Goal: Task Accomplishment & Management: Use online tool/utility

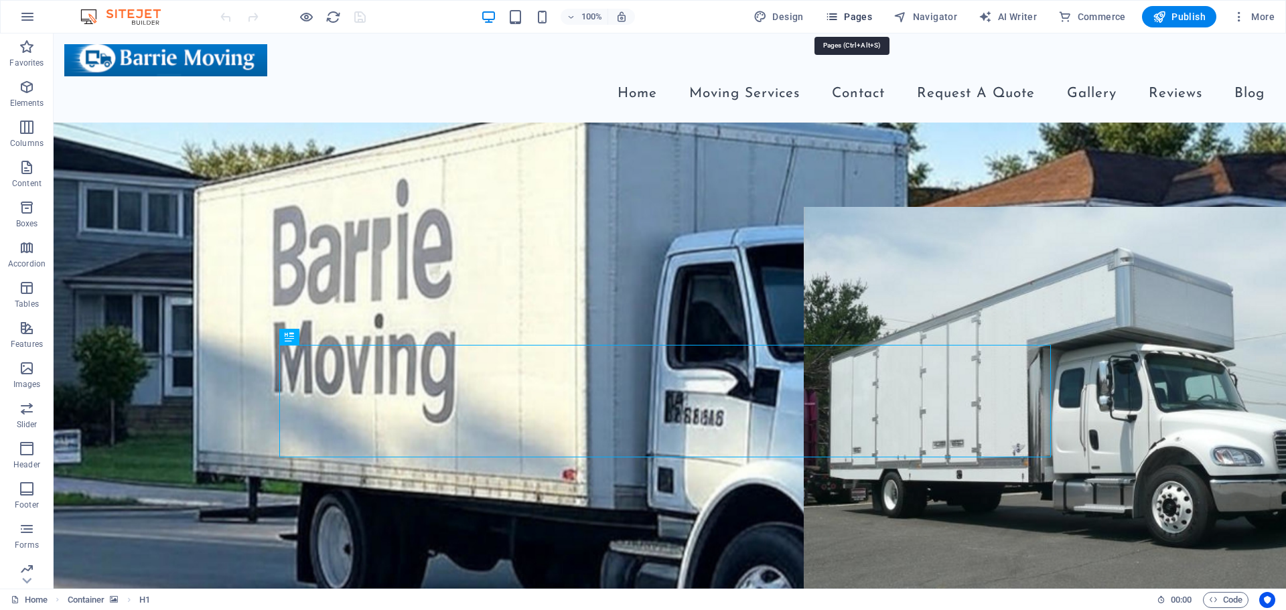
click at [847, 12] on span "Pages" at bounding box center [848, 16] width 47 height 13
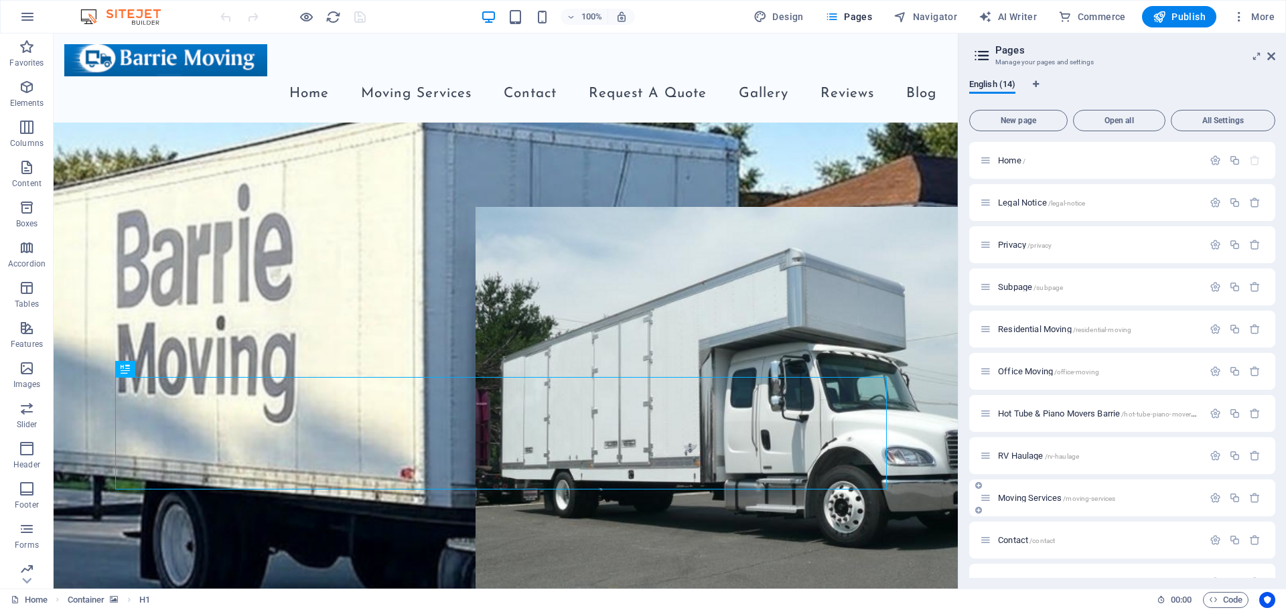
click at [1127, 501] on p "Moving Services /moving-services" at bounding box center [1098, 498] width 201 height 9
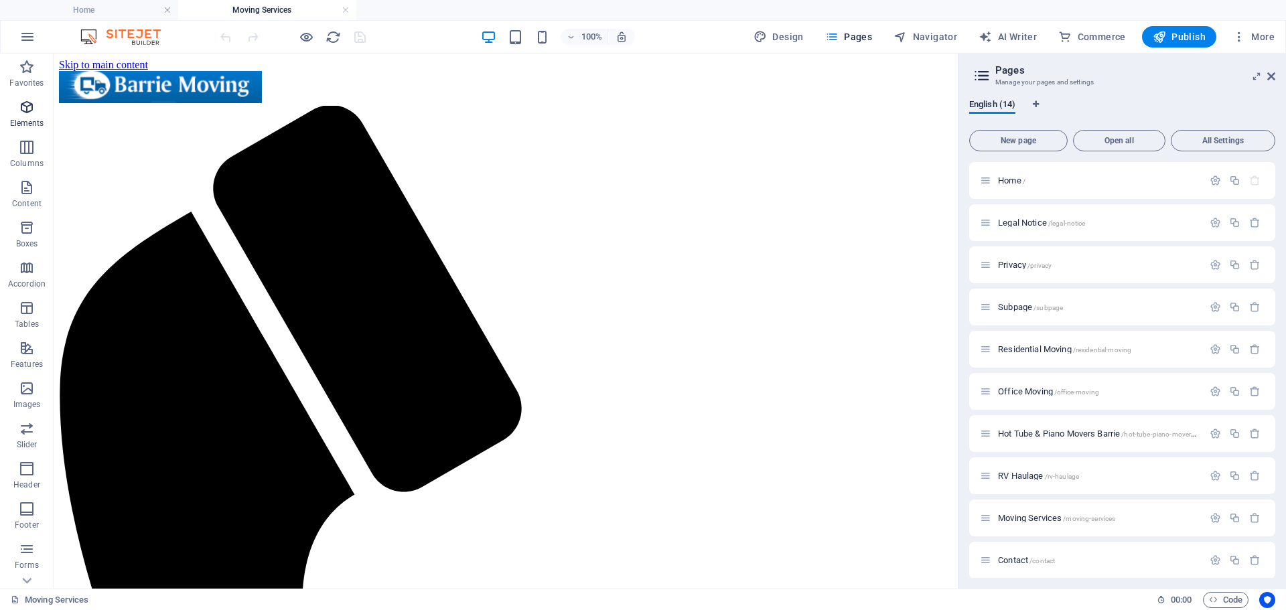
click at [32, 114] on icon "button" at bounding box center [27, 107] width 16 height 16
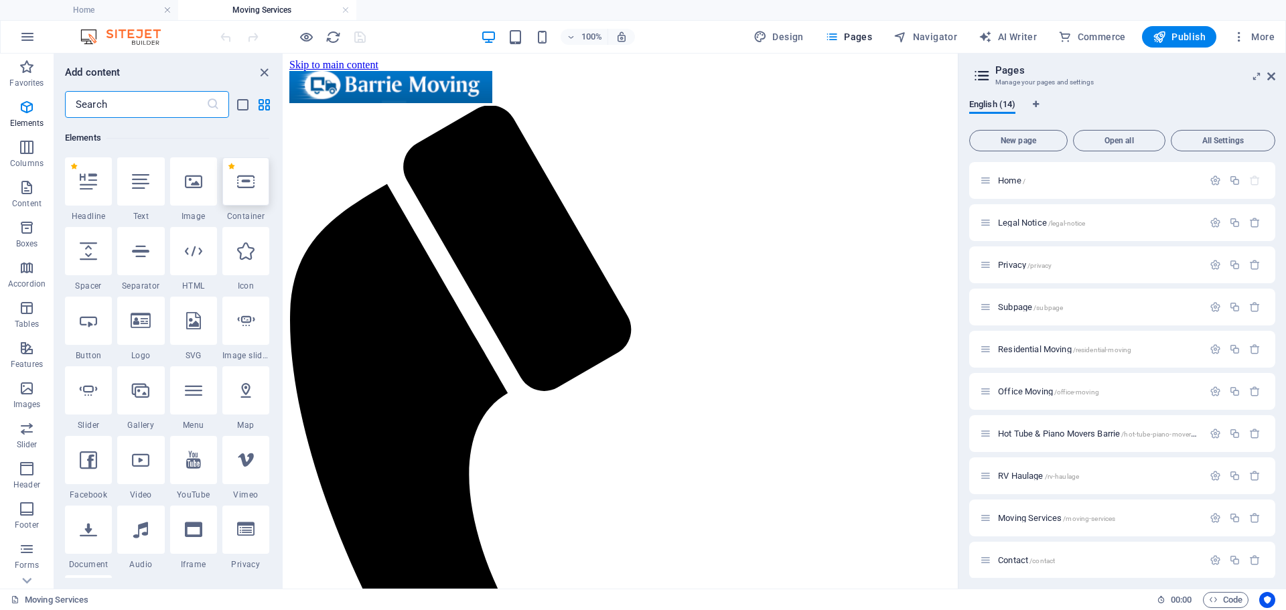
scroll to position [143, 0]
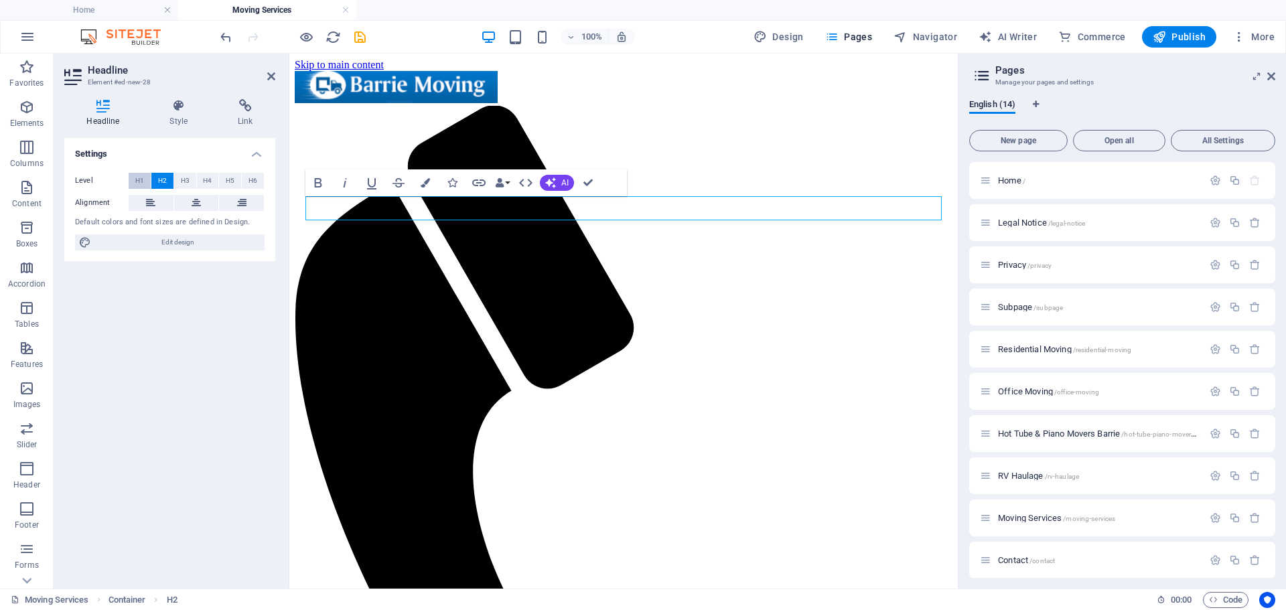
click at [133, 180] on button "H1" at bounding box center [140, 181] width 22 height 16
click at [192, 176] on button "H3" at bounding box center [185, 181] width 22 height 16
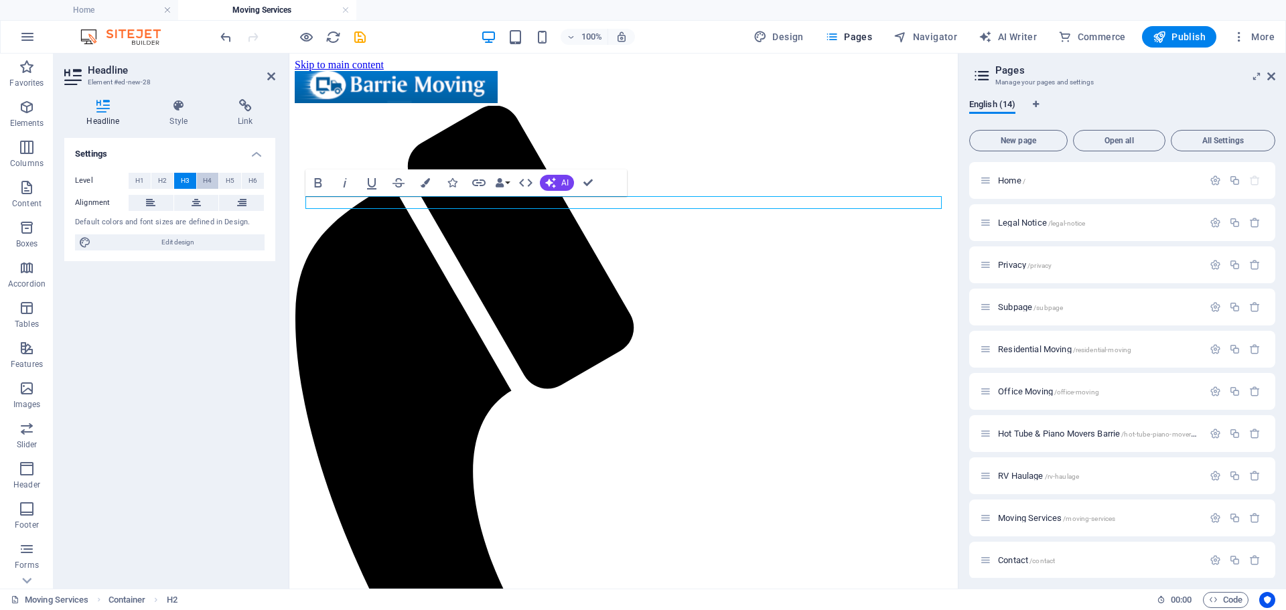
click at [201, 182] on button "H4" at bounding box center [208, 181] width 22 height 16
click at [227, 180] on span "H5" at bounding box center [230, 181] width 9 height 16
click at [261, 182] on button "H6" at bounding box center [253, 181] width 22 height 16
click at [140, 183] on span "H1" at bounding box center [139, 181] width 9 height 16
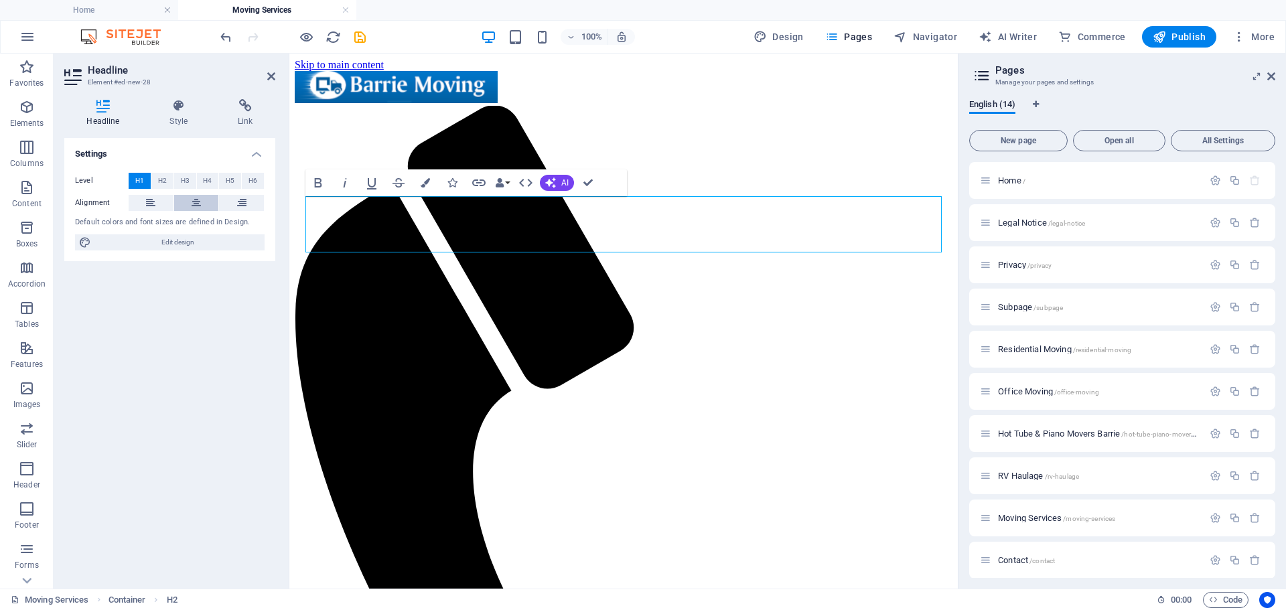
click at [192, 196] on icon at bounding box center [196, 203] width 9 height 16
click at [270, 76] on icon at bounding box center [271, 76] width 8 height 11
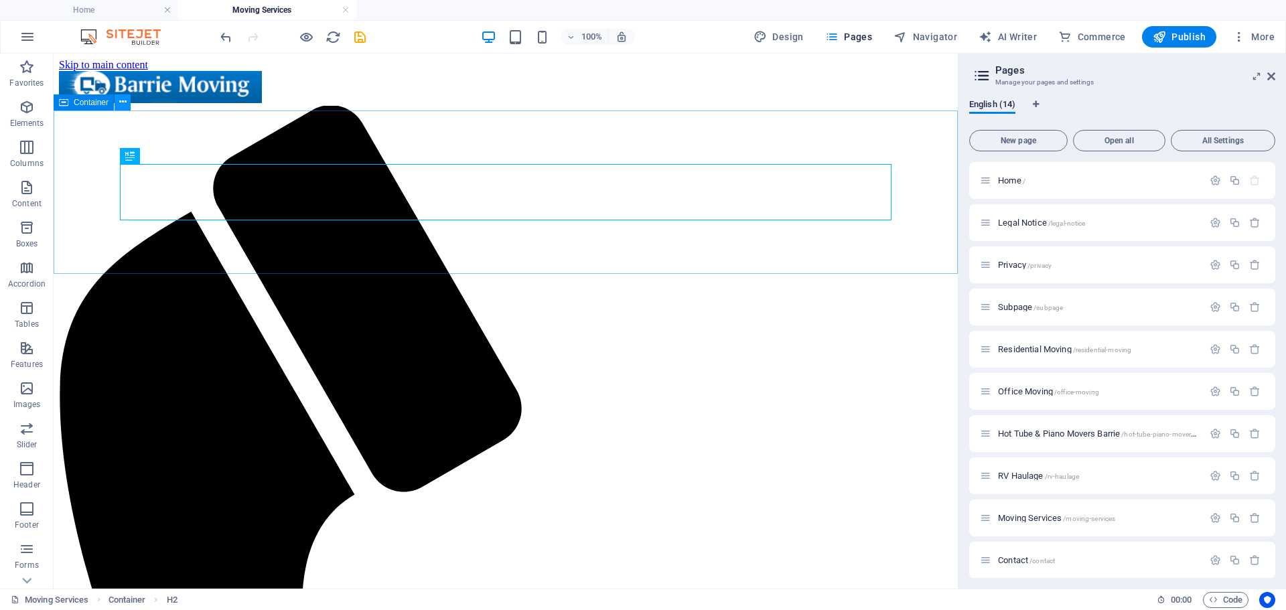
click at [121, 101] on icon at bounding box center [122, 102] width 7 height 14
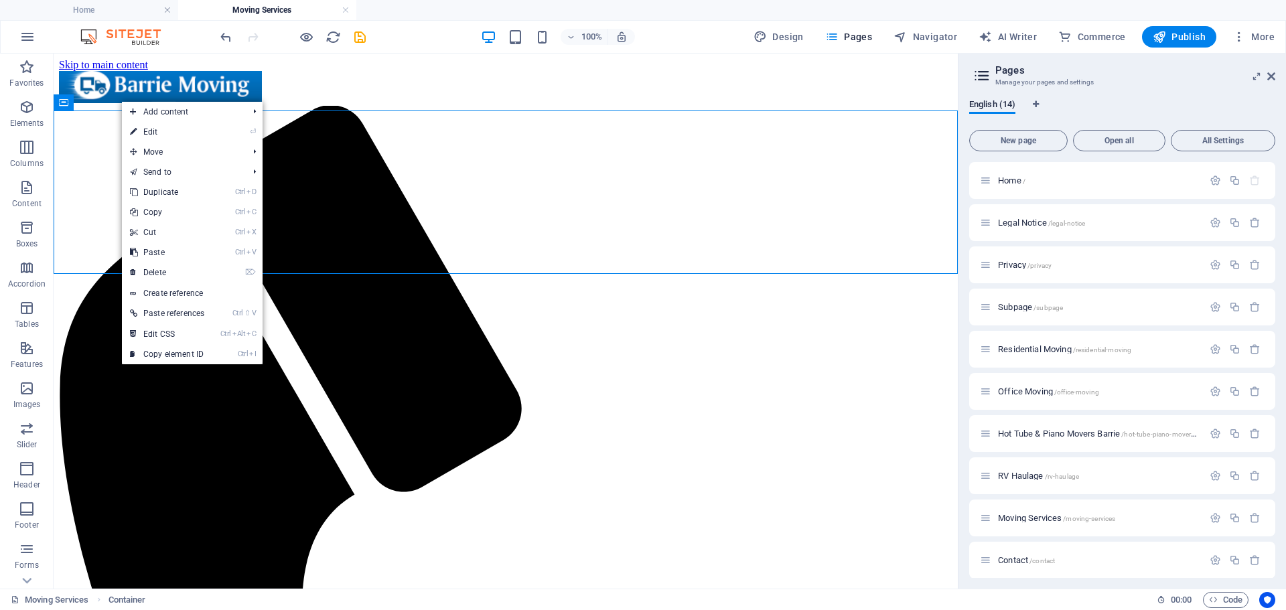
drag, startPoint x: 156, startPoint y: 132, endPoint x: 1042, endPoint y: 5, distance: 894.8
click at [156, 131] on link "⏎ Edit" at bounding box center [167, 132] width 90 height 20
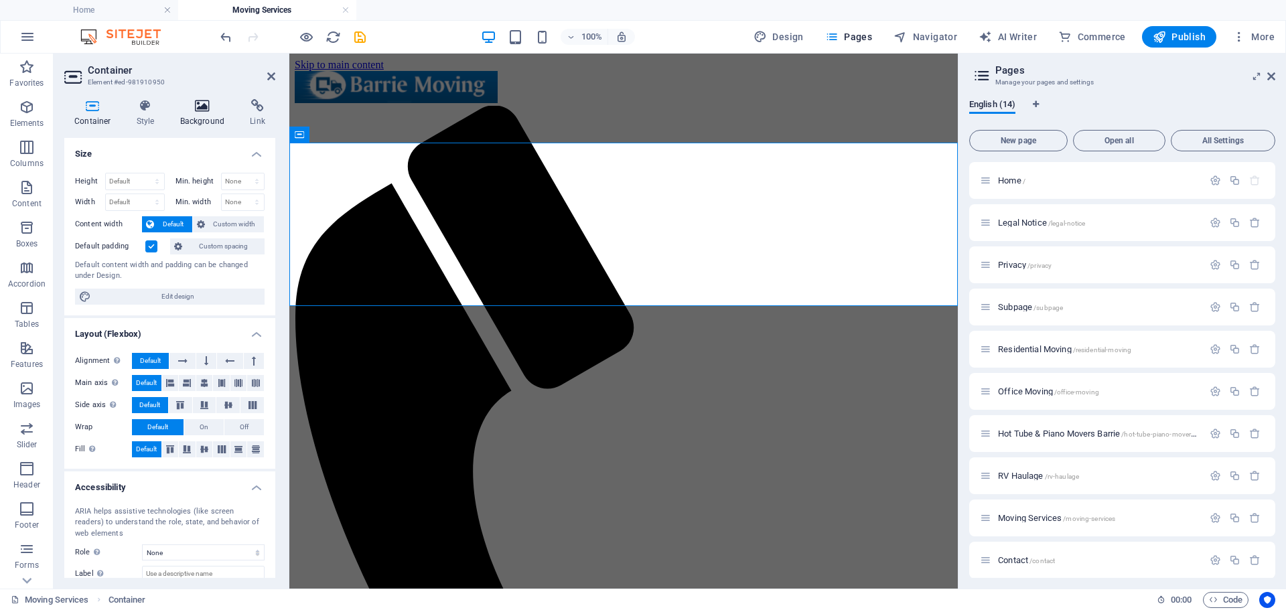
click at [220, 115] on h4 "Background" at bounding box center [205, 113] width 70 height 28
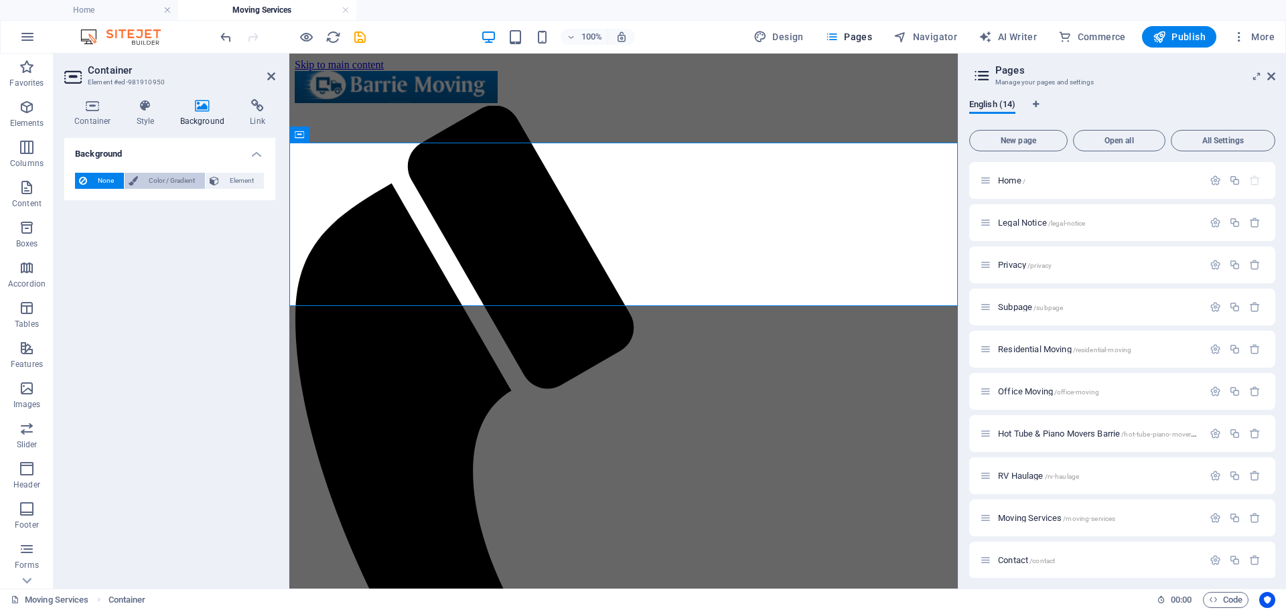
click at [153, 181] on span "Color / Gradient" at bounding box center [171, 181] width 59 height 16
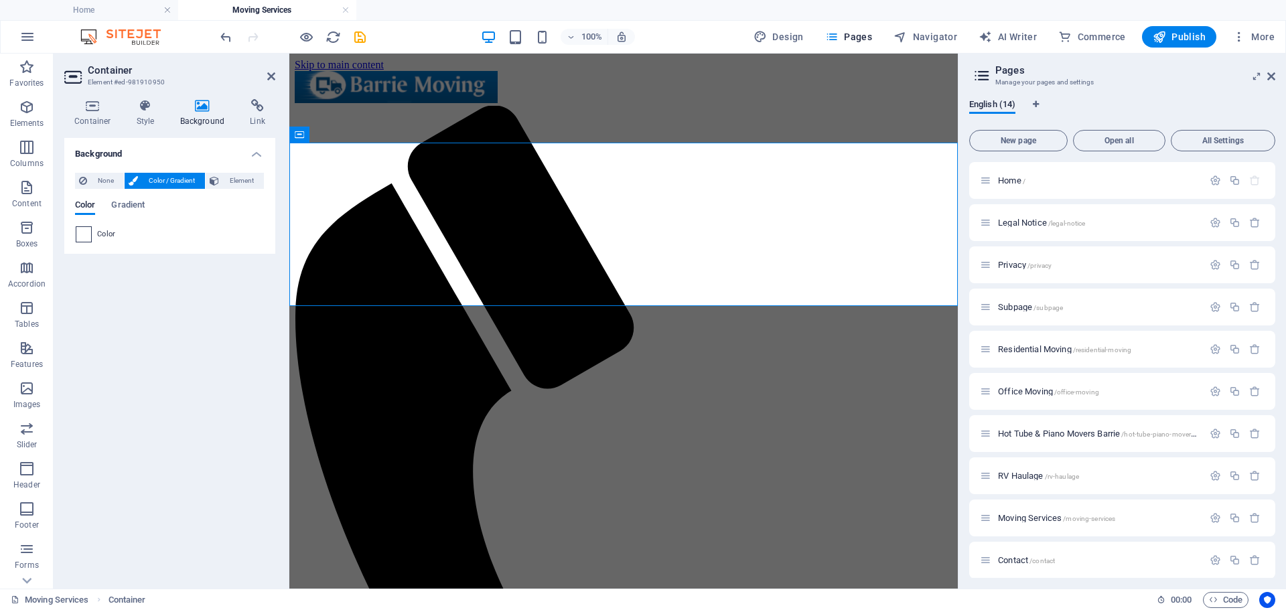
click at [84, 235] on span at bounding box center [83, 234] width 15 height 15
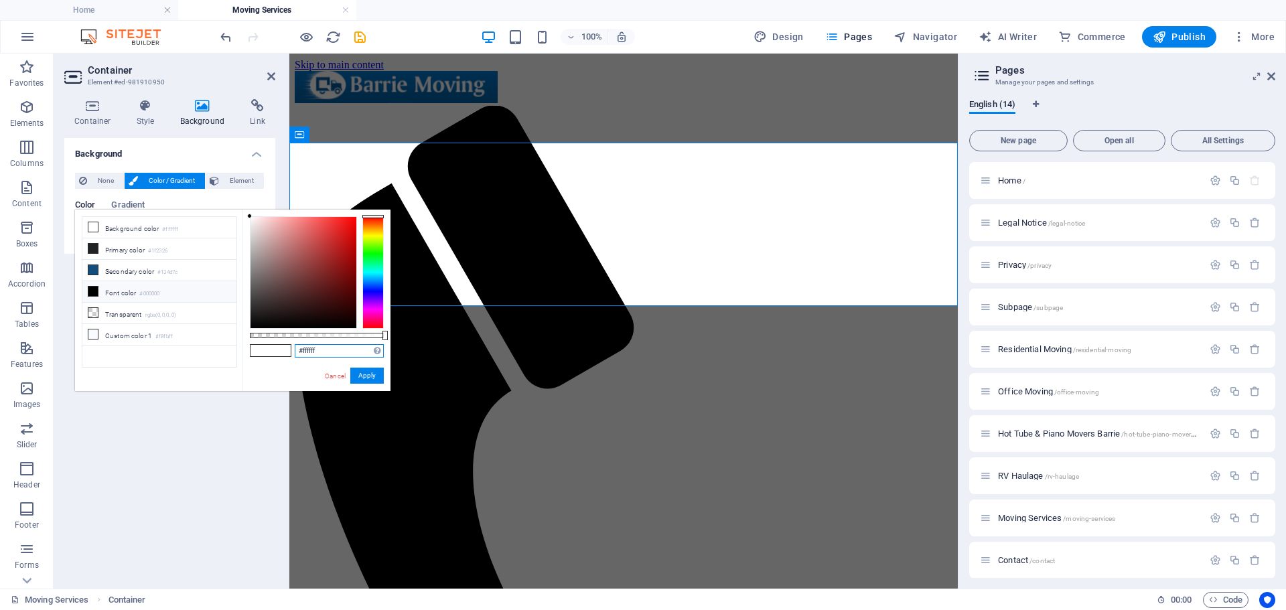
drag, startPoint x: 306, startPoint y: 350, endPoint x: 285, endPoint y: 354, distance: 21.2
click at [285, 354] on div "#ffffff Supported formats #0852ed rgb(8, 82, 237) rgba(8, 82, 237, 90%) hsv(221…" at bounding box center [317, 398] width 148 height 376
paste input "ededed"
type input "#ededed"
click at [373, 375] on button "Apply" at bounding box center [367, 376] width 34 height 16
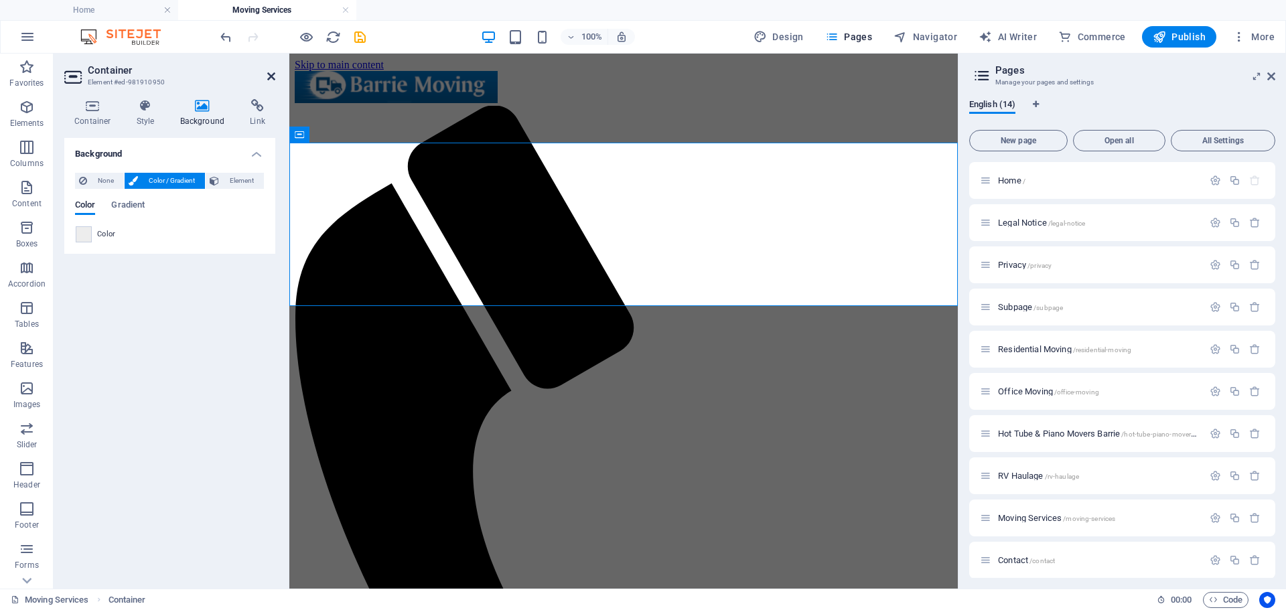
click at [273, 76] on icon at bounding box center [271, 76] width 8 height 11
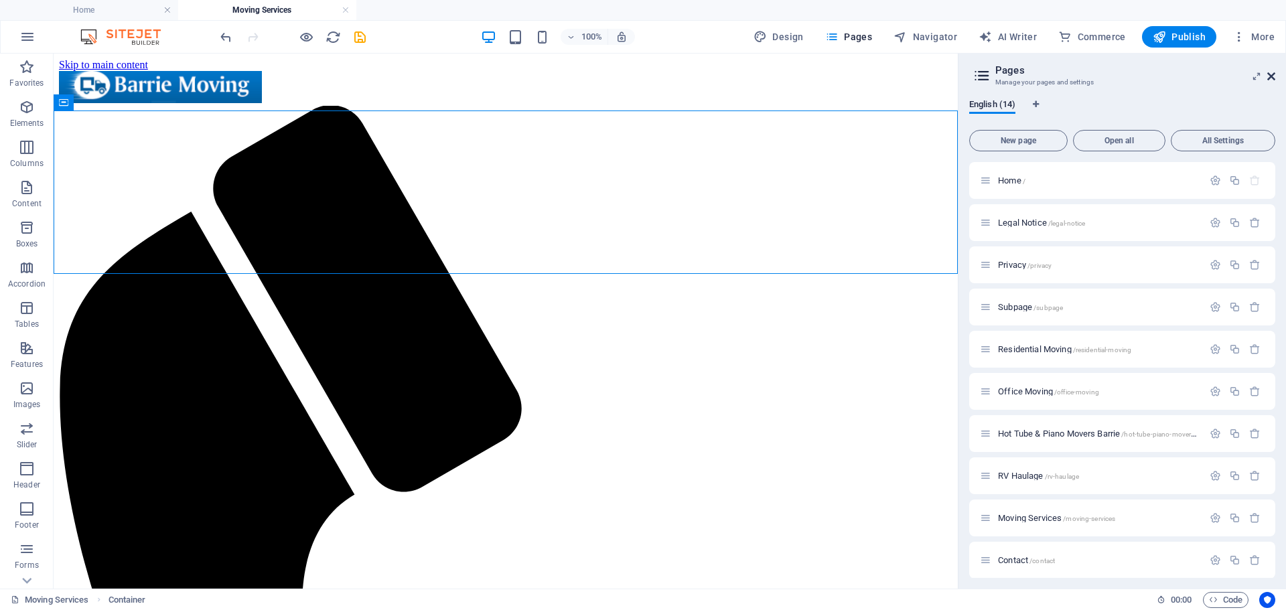
click at [1272, 77] on icon at bounding box center [1272, 76] width 8 height 11
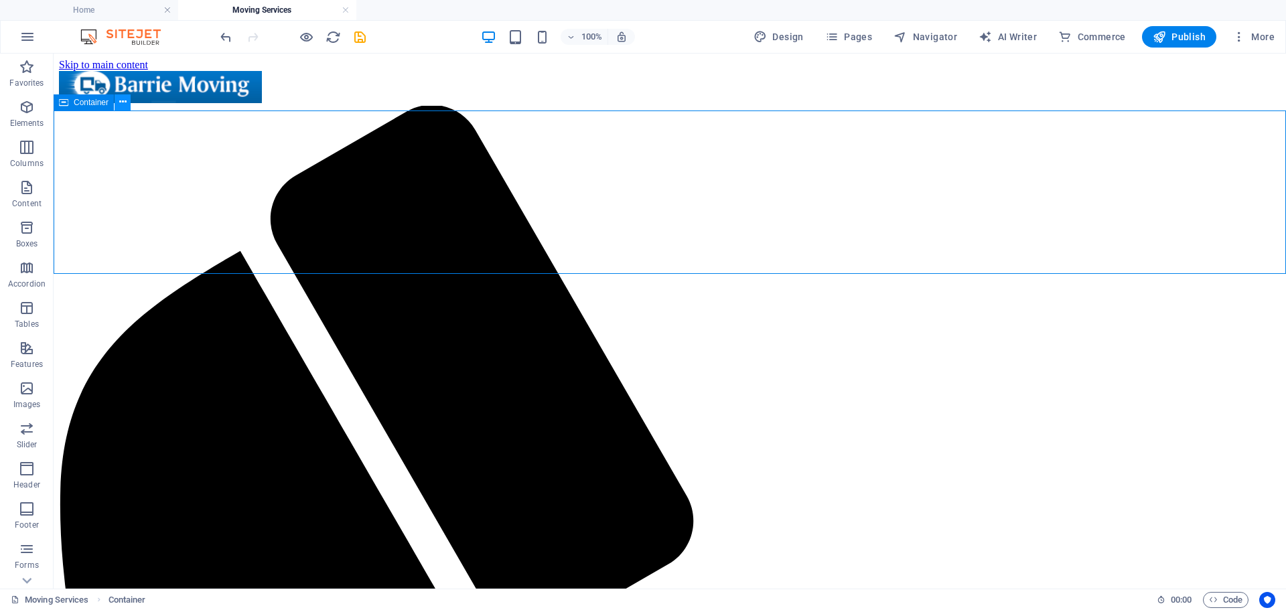
click at [119, 105] on icon at bounding box center [122, 102] width 7 height 14
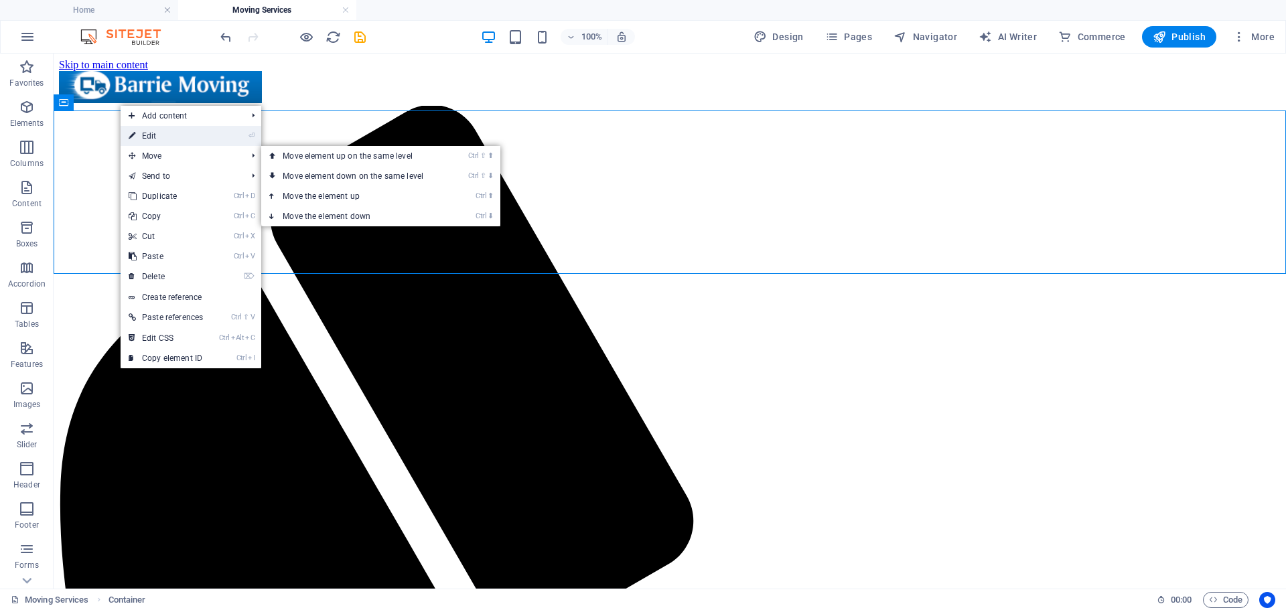
click at [161, 138] on link "⏎ Edit" at bounding box center [166, 136] width 90 height 20
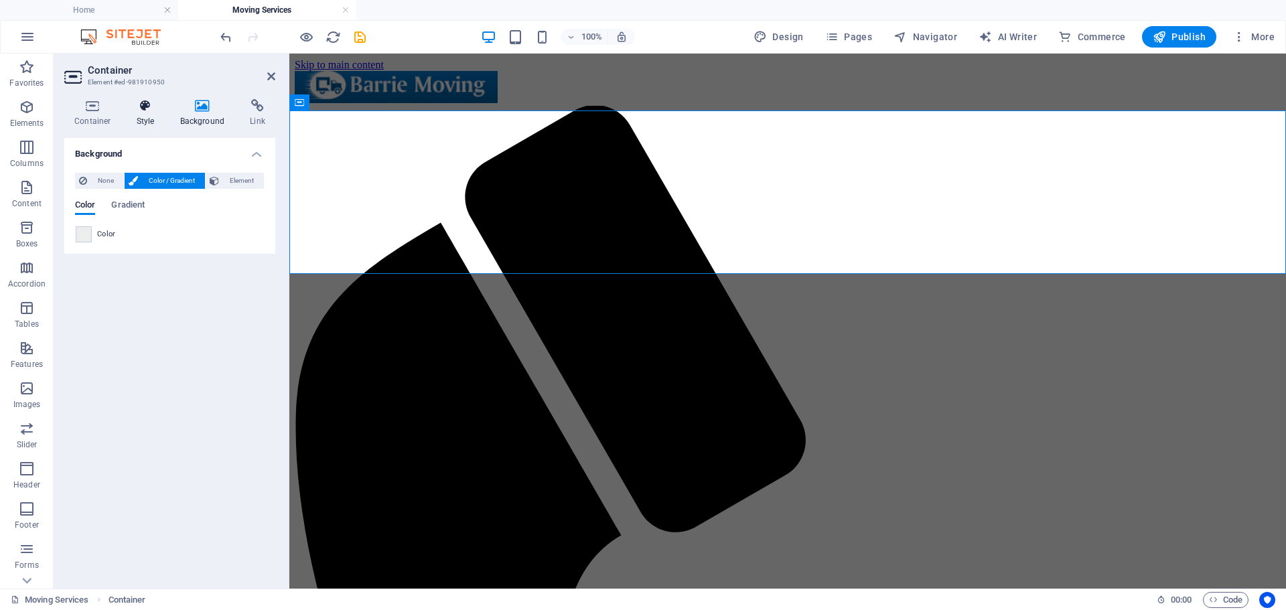
click at [133, 122] on h4 "Style" at bounding box center [149, 113] width 44 height 28
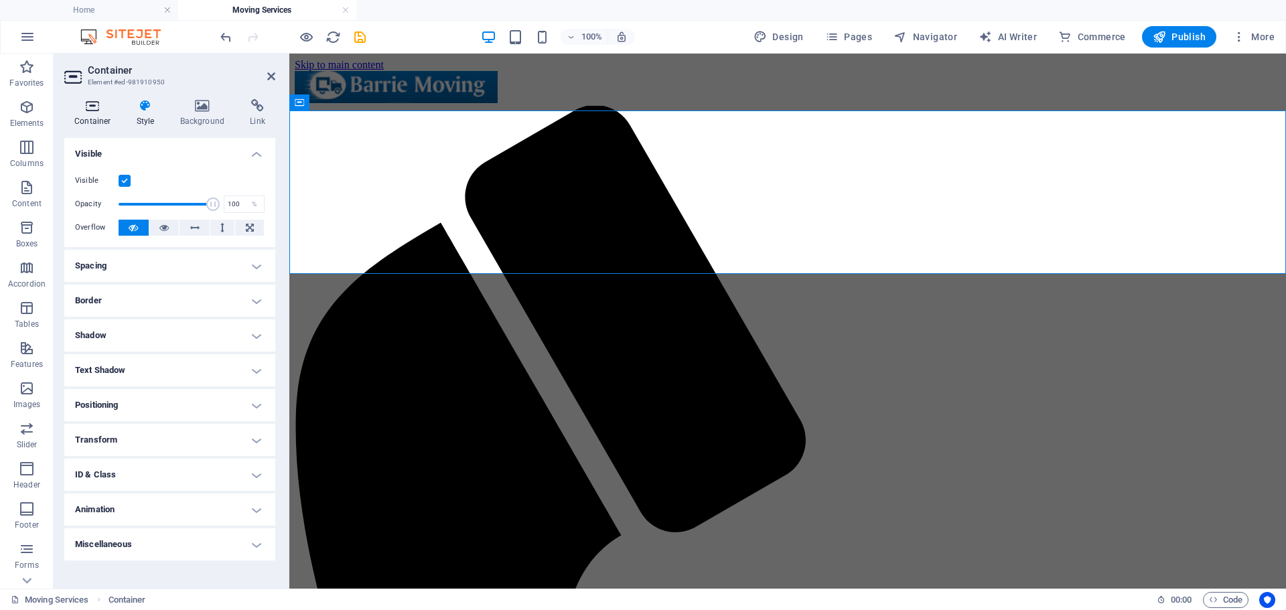
click at [92, 122] on h4 "Container" at bounding box center [95, 113] width 62 height 28
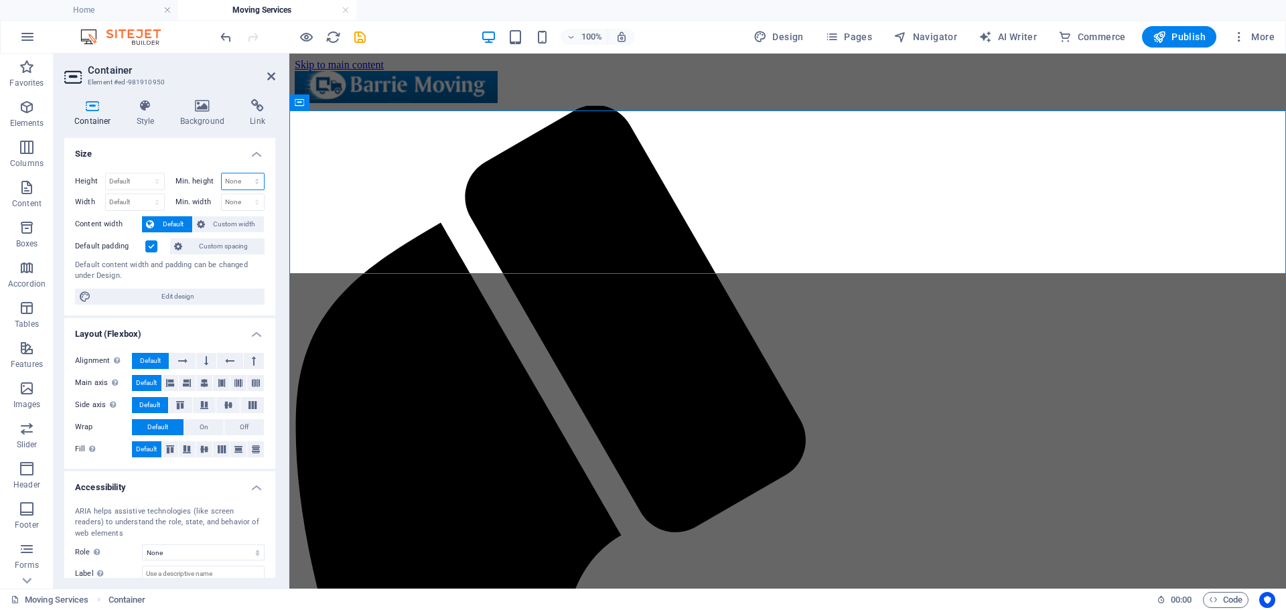
click at [255, 188] on select "None px rem % vh vw" at bounding box center [243, 182] width 43 height 16
select select "%"
click at [243, 174] on select "None px rem % vh vw" at bounding box center [243, 182] width 43 height 16
type input "50"
click at [127, 178] on select "Default px rem % vh vw" at bounding box center [135, 182] width 58 height 16
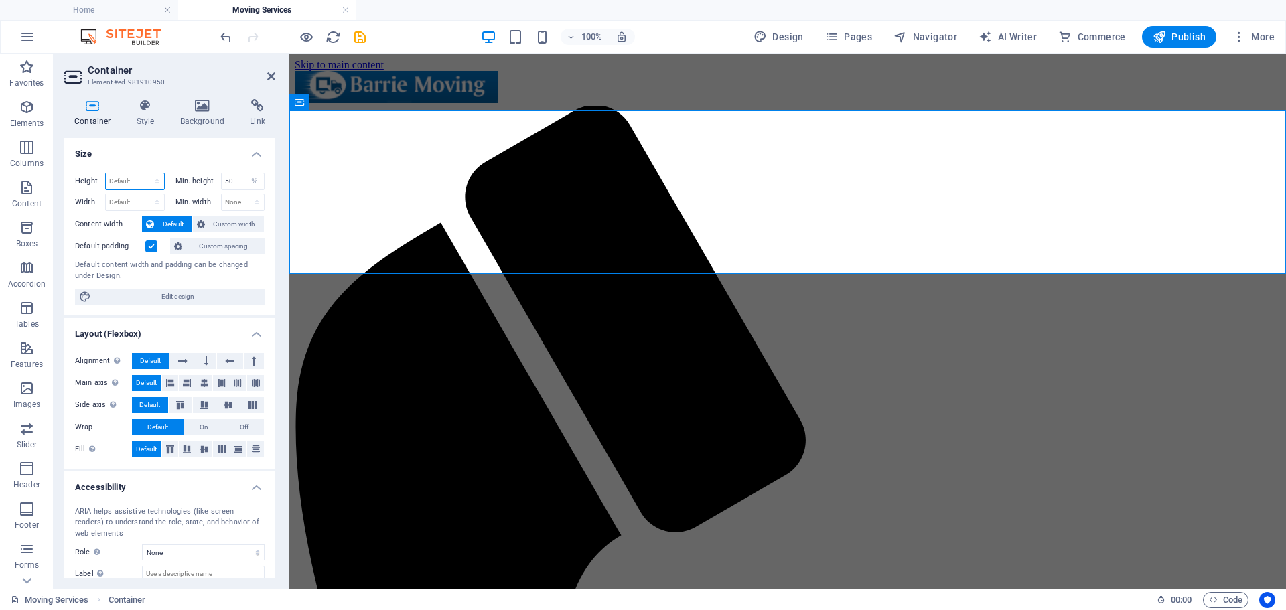
select select "%"
click at [143, 174] on select "Default px rem % vh vw" at bounding box center [135, 182] width 58 height 16
type input "50"
click at [279, 183] on div "Container Style Background Link Size Height 50 Default px rem % vh vw Min. heig…" at bounding box center [170, 338] width 233 height 501
click at [275, 73] on aside "Container Element #ed-981910950 Container Style Background Link Size Height 50 …" at bounding box center [172, 321] width 236 height 535
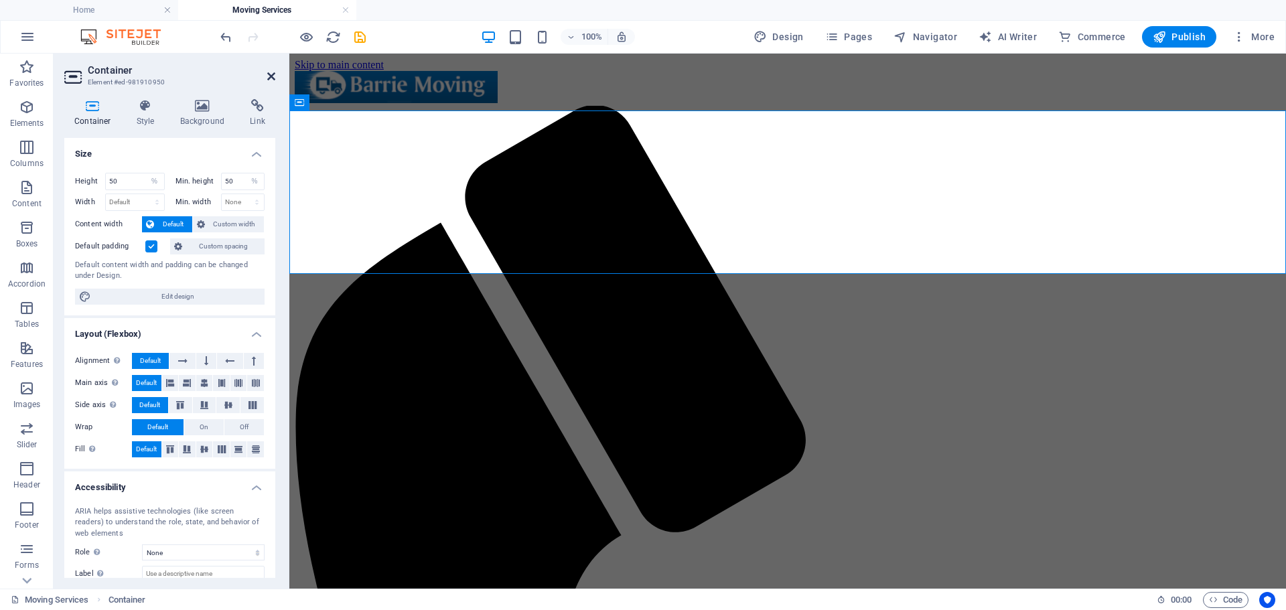
click at [271, 80] on icon at bounding box center [271, 76] width 8 height 11
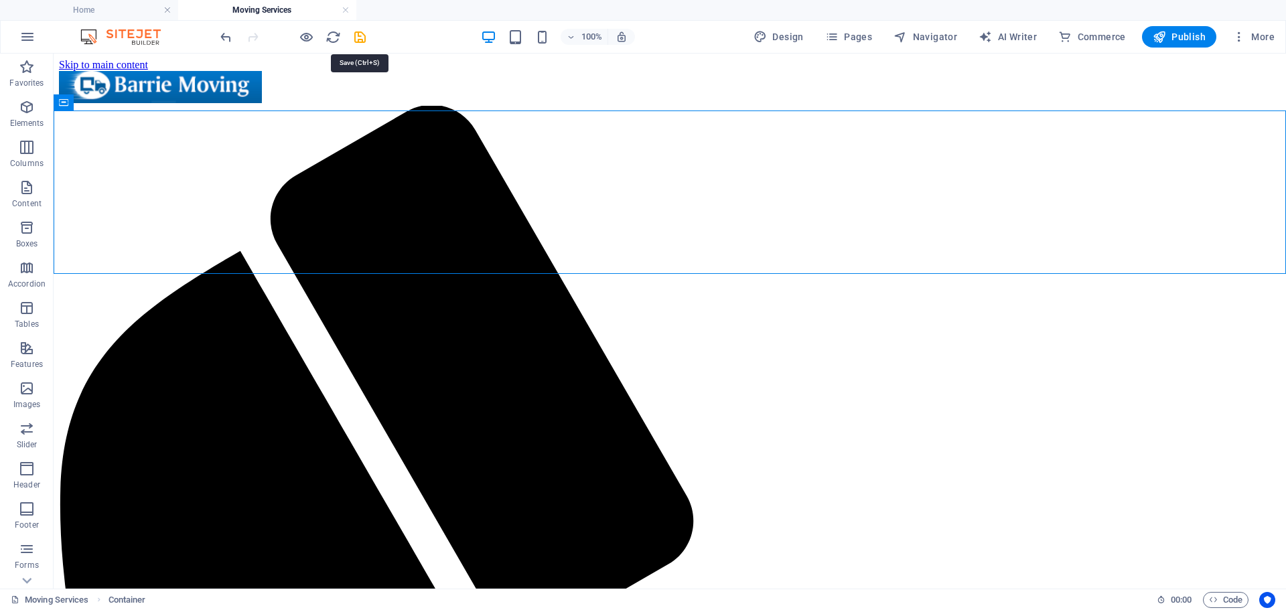
click at [360, 40] on icon "save" at bounding box center [359, 36] width 15 height 15
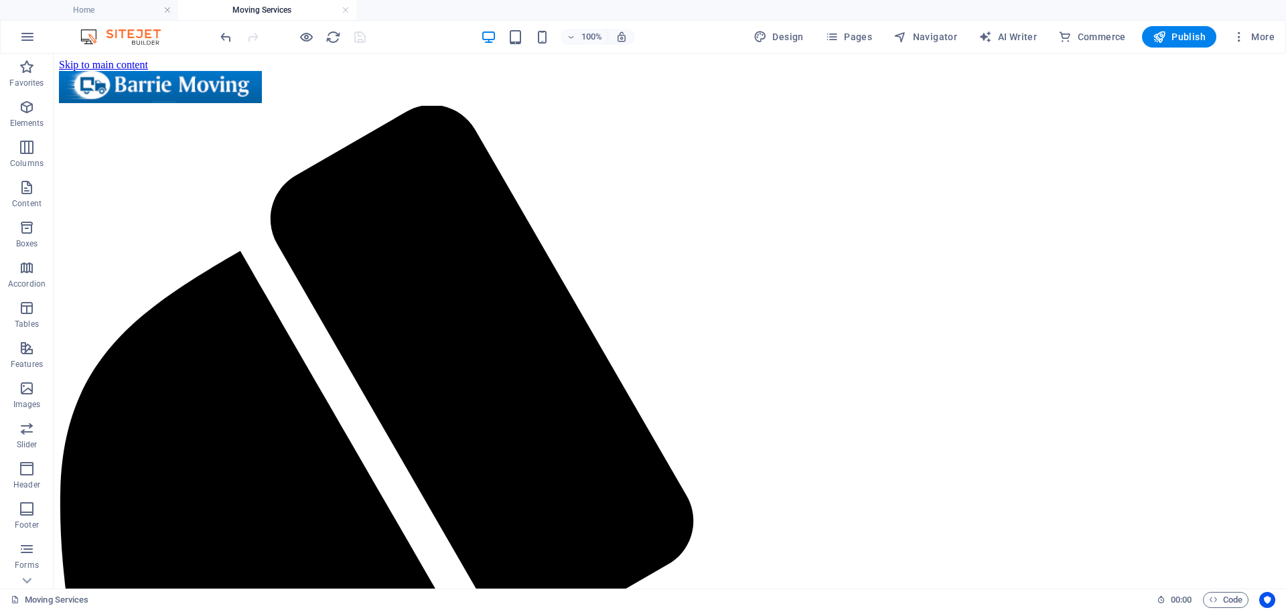
click at [123, 6] on h4 "Home" at bounding box center [89, 10] width 178 height 15
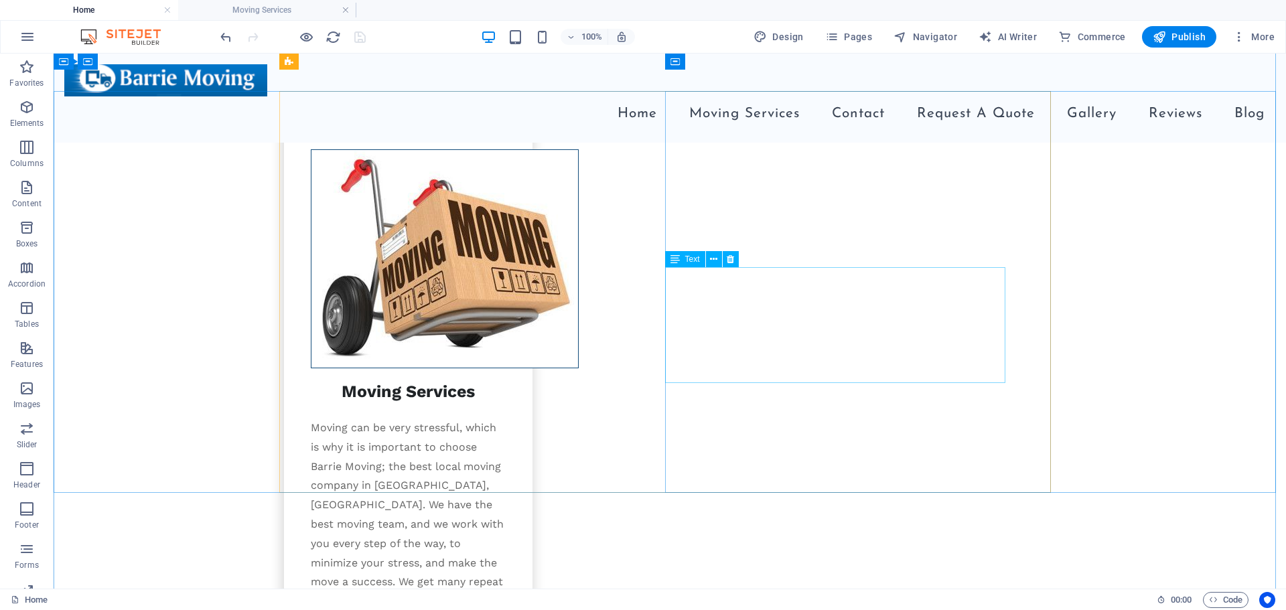
scroll to position [1809, 0]
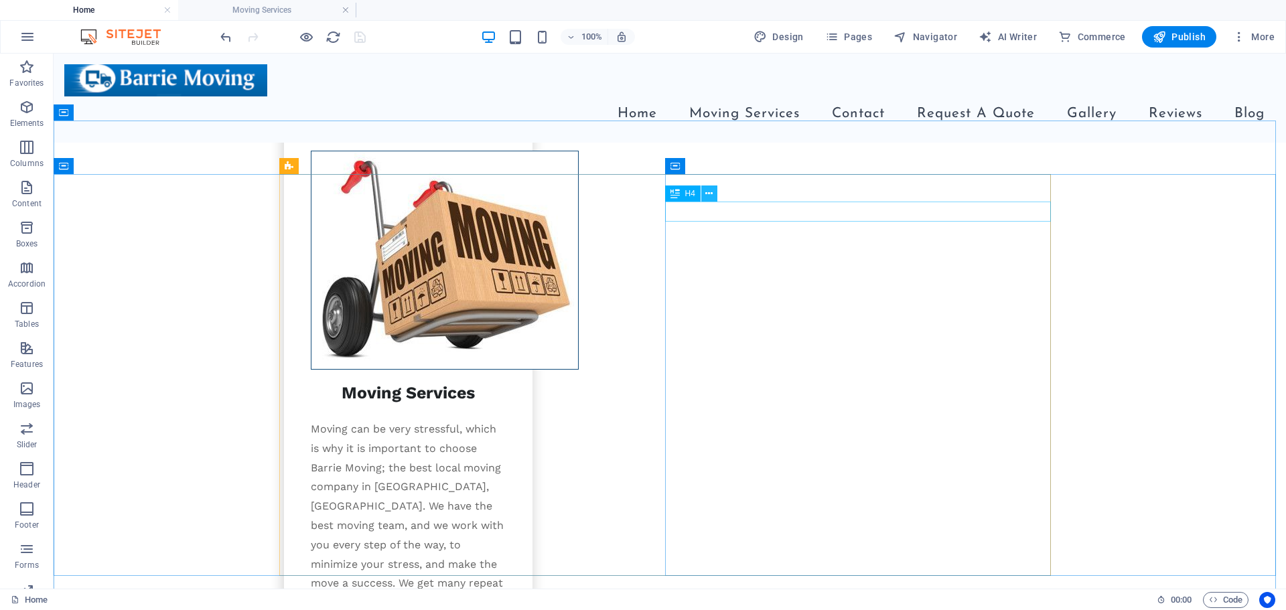
click at [714, 194] on button at bounding box center [710, 194] width 16 height 16
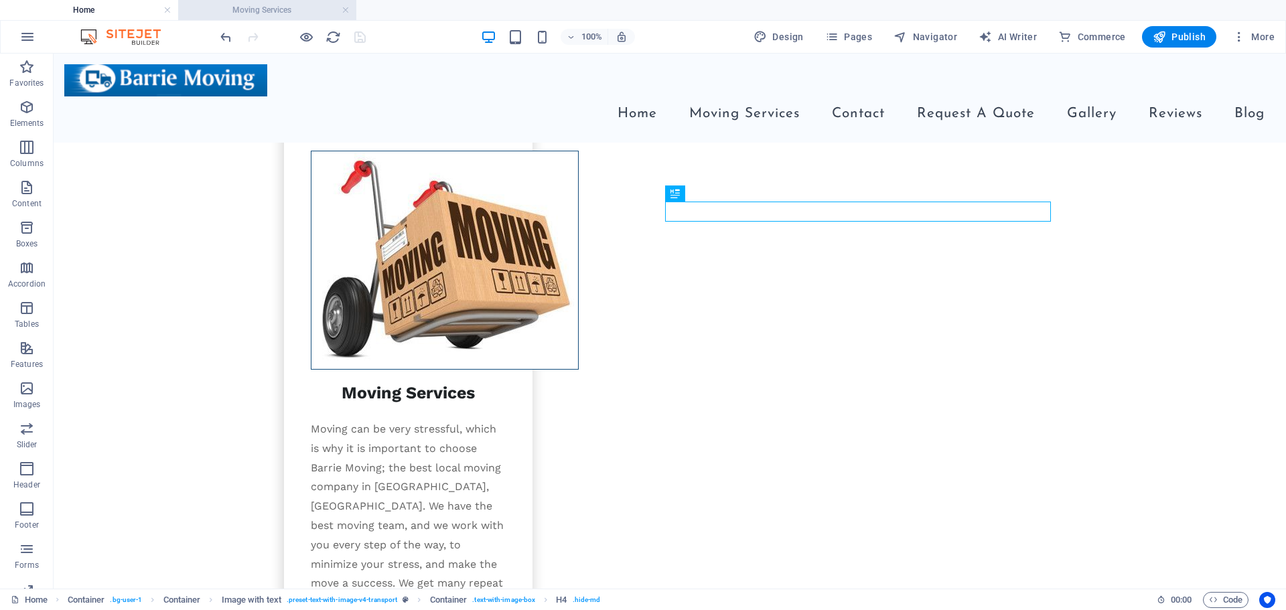
click at [254, 3] on h4 "Moving Services" at bounding box center [267, 10] width 178 height 15
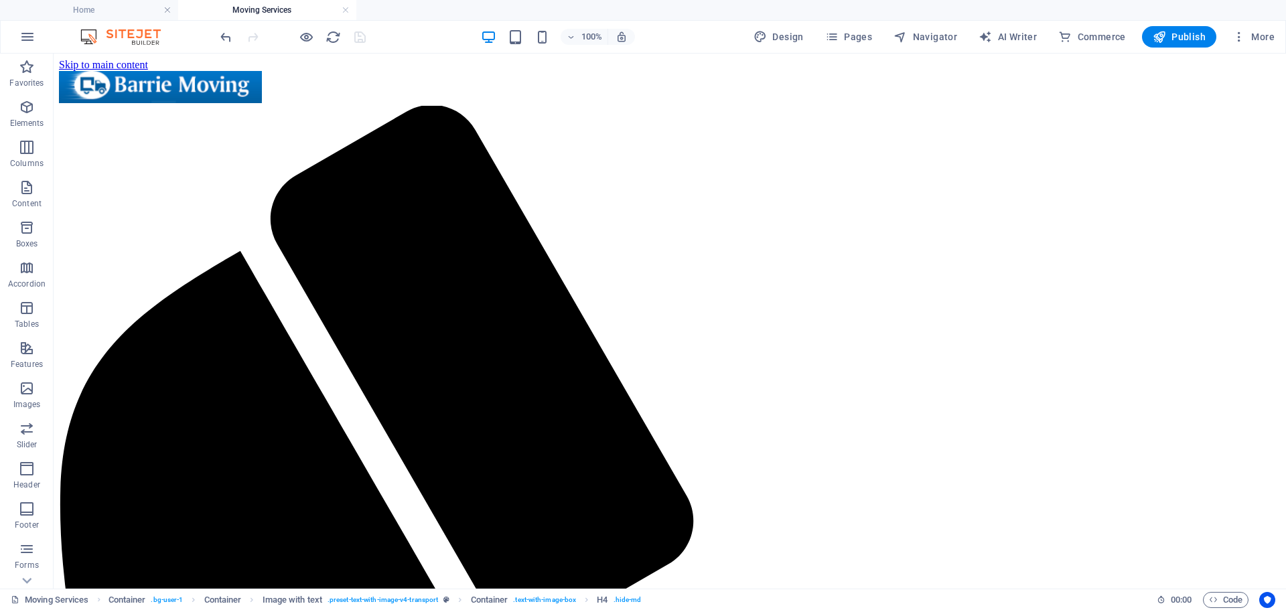
scroll to position [0, 0]
click at [25, 159] on p "Columns" at bounding box center [27, 163] width 34 height 11
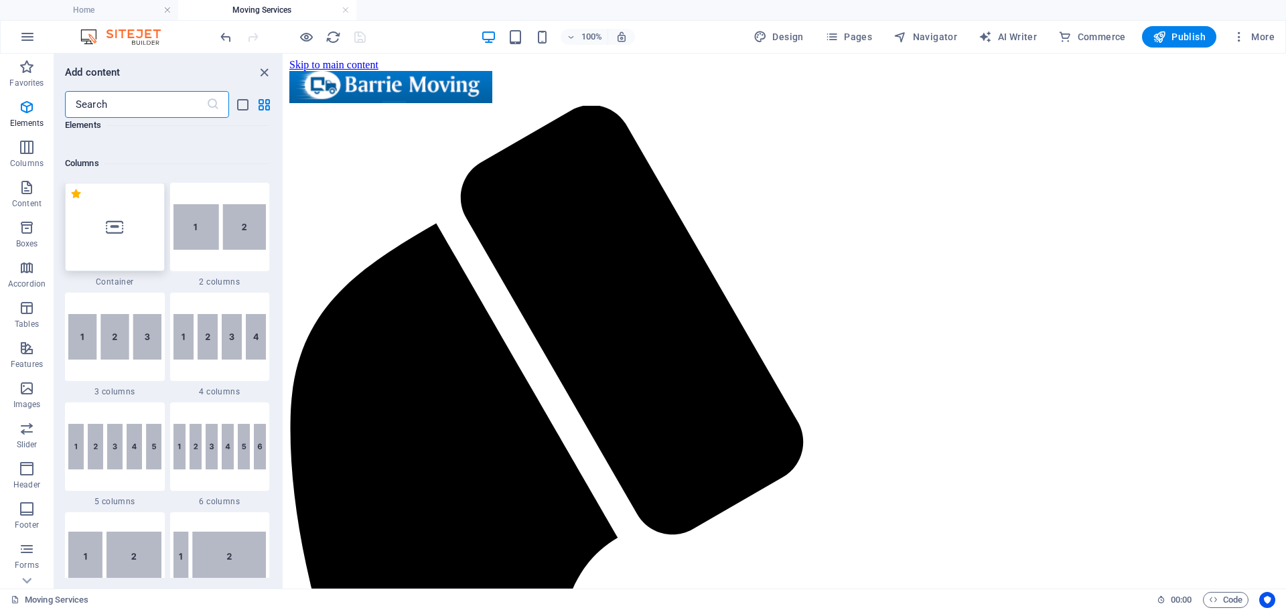
scroll to position [663, 0]
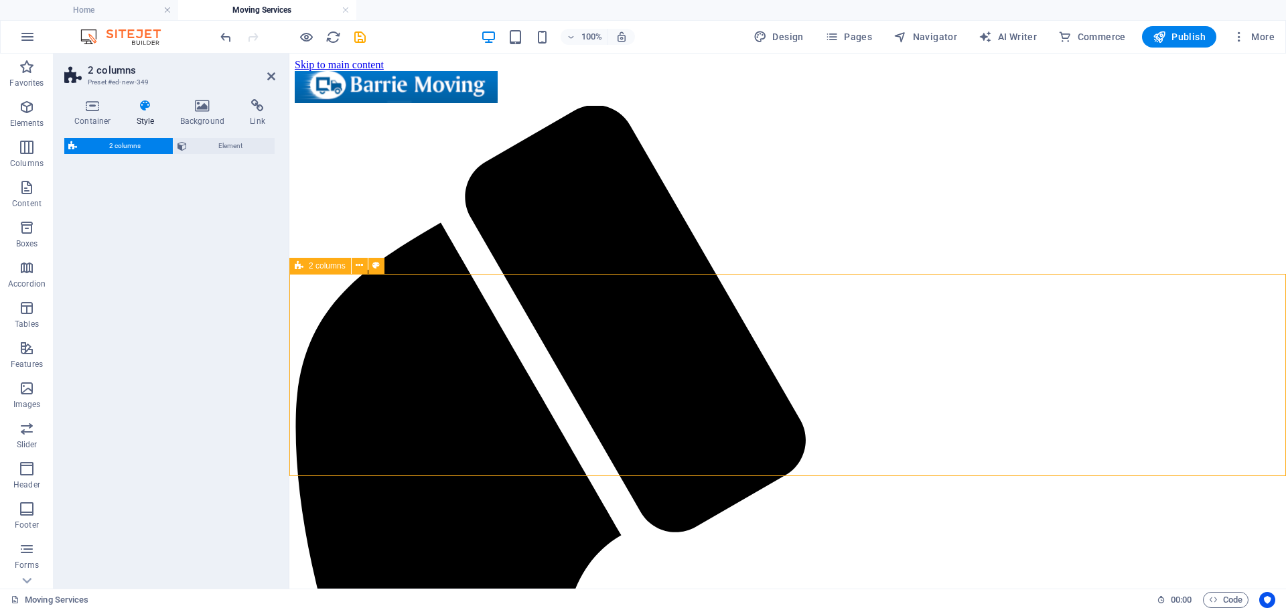
select select "rem"
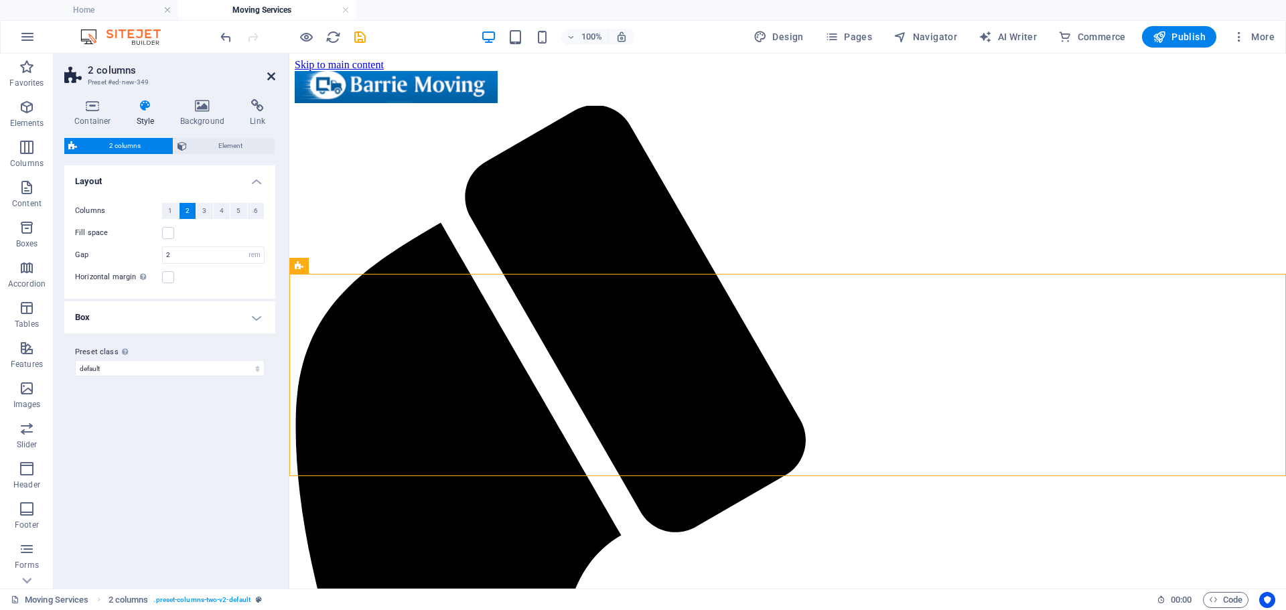
click at [271, 74] on icon at bounding box center [271, 76] width 8 height 11
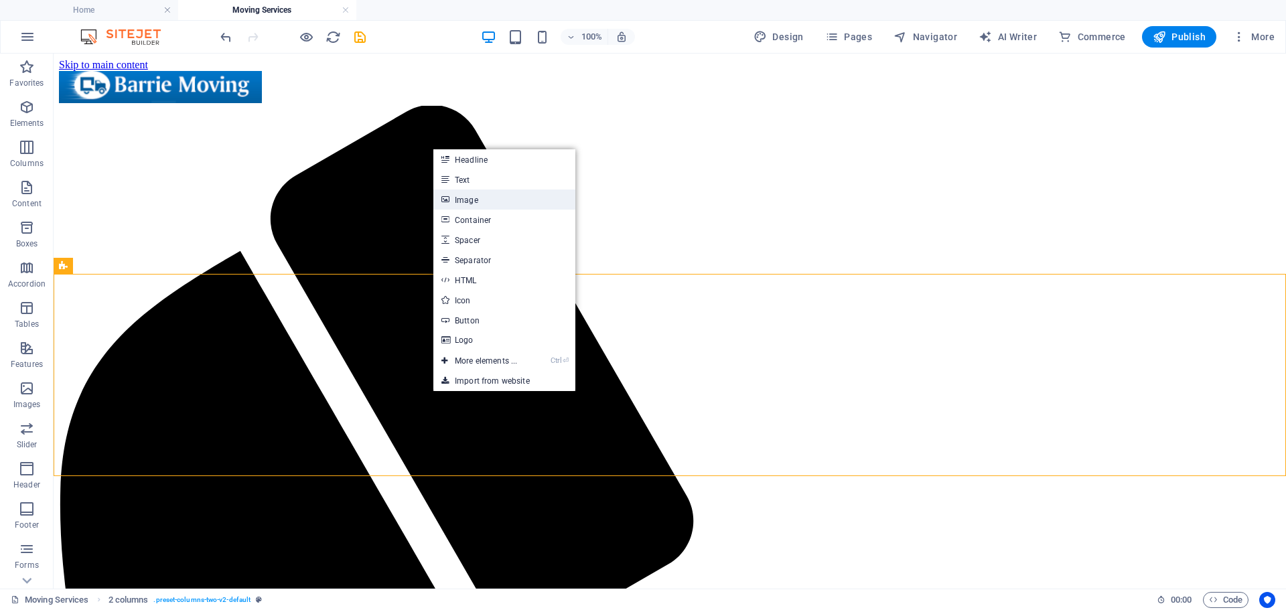
click at [483, 202] on link "Image" at bounding box center [505, 200] width 142 height 20
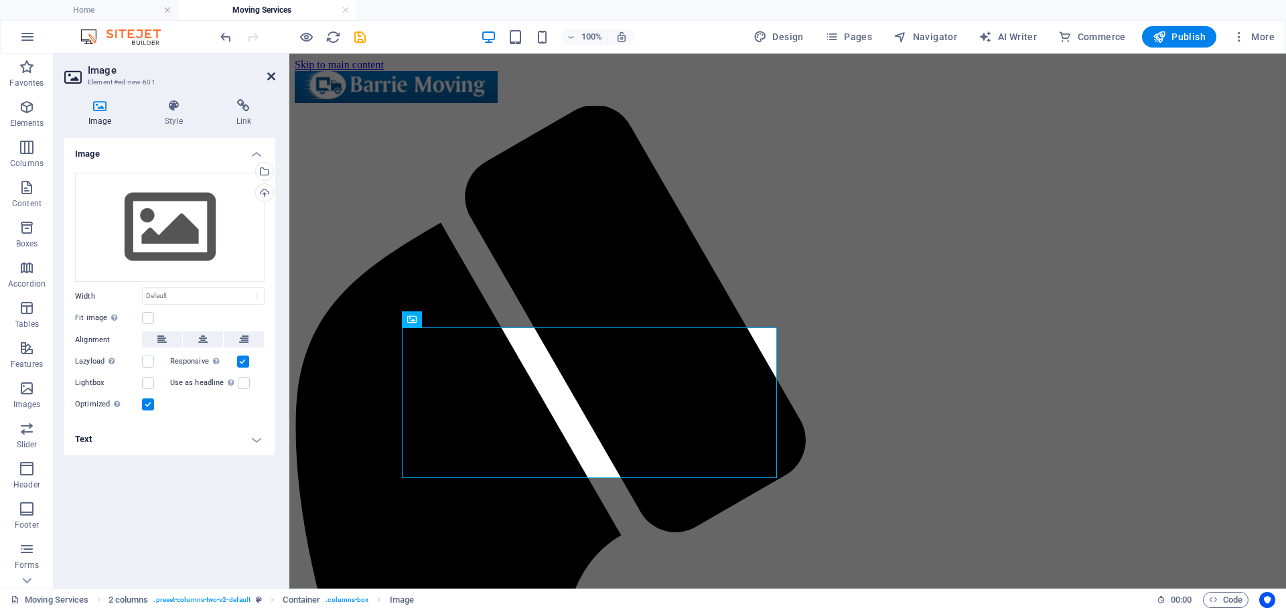
click at [270, 74] on icon at bounding box center [271, 76] width 8 height 11
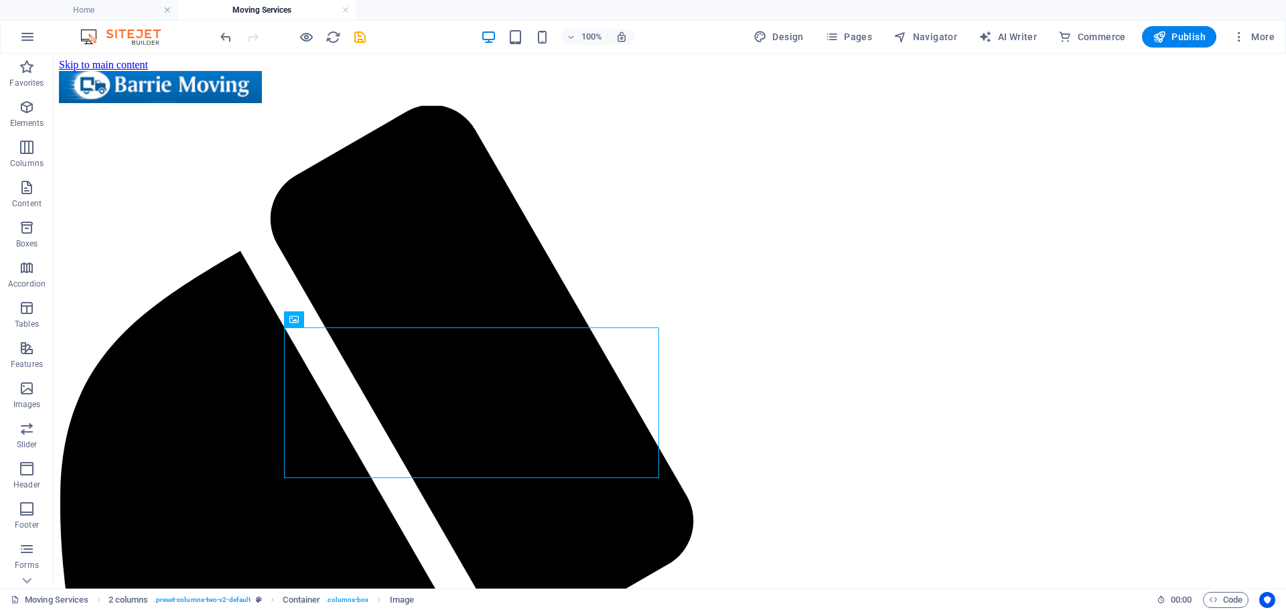
click at [351, 34] on div at bounding box center [293, 36] width 150 height 21
click at [356, 35] on icon "save" at bounding box center [359, 36] width 15 height 15
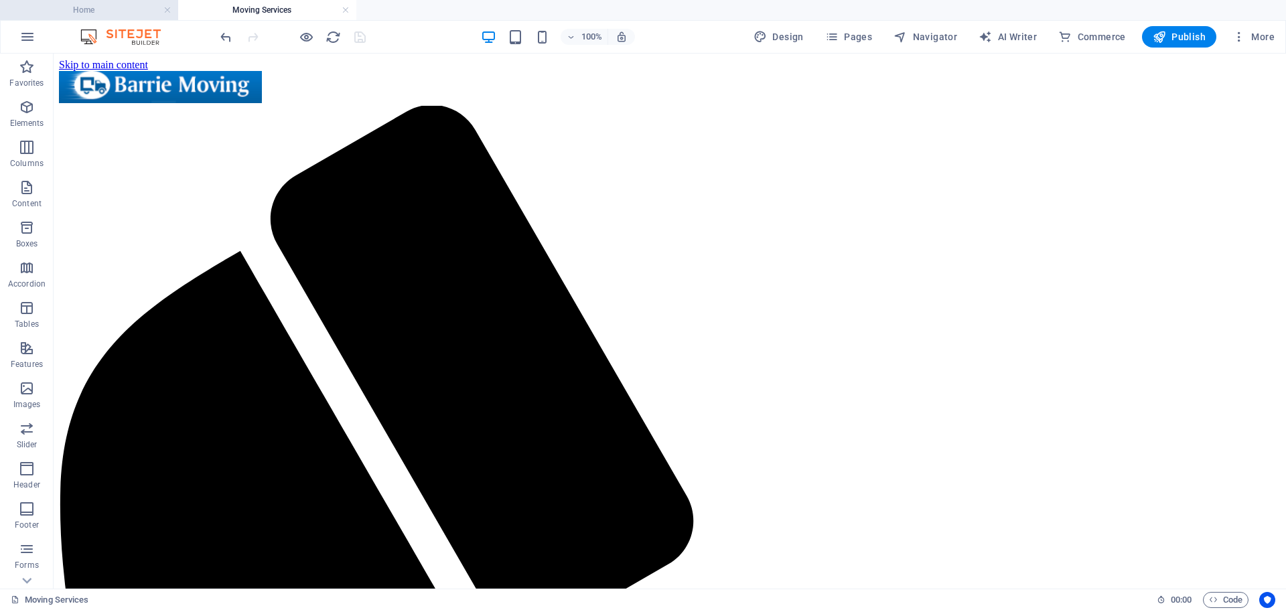
click at [76, 13] on h4 "Home" at bounding box center [89, 10] width 178 height 15
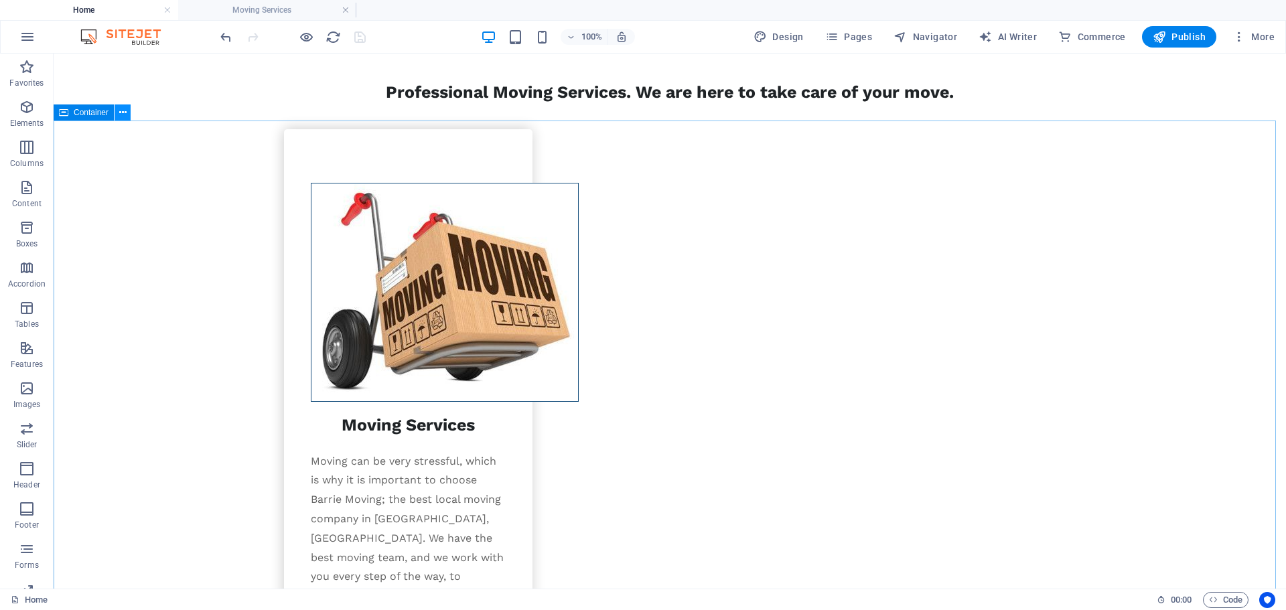
click at [121, 113] on icon at bounding box center [122, 113] width 7 height 14
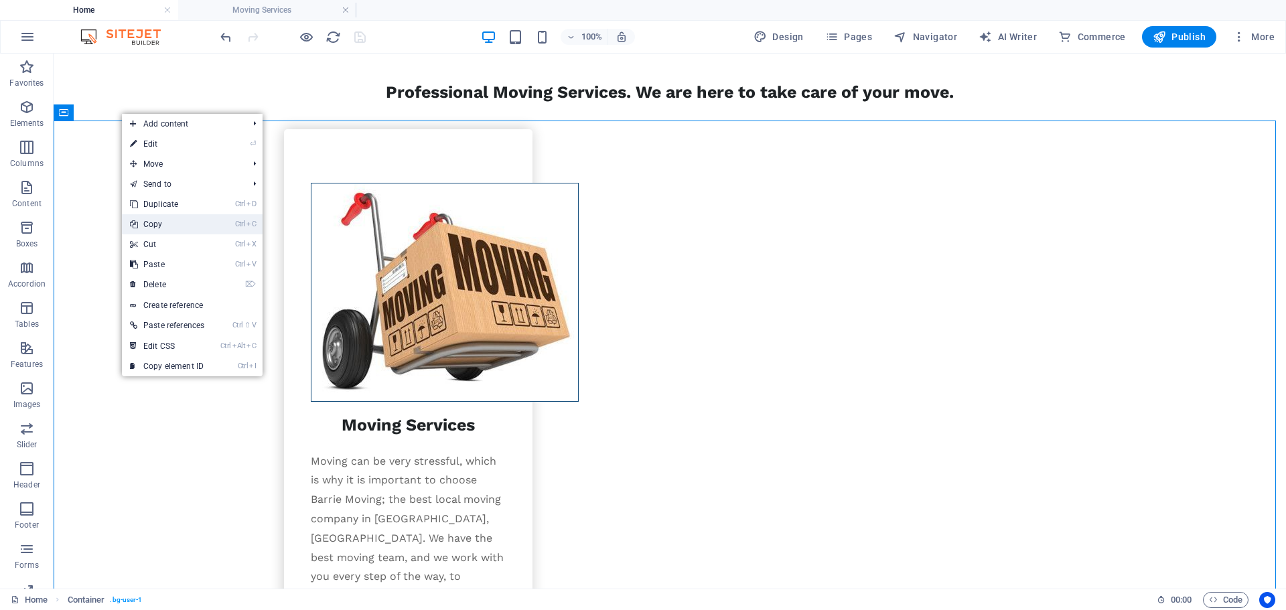
click at [146, 224] on link "Ctrl C Copy" at bounding box center [167, 224] width 90 height 20
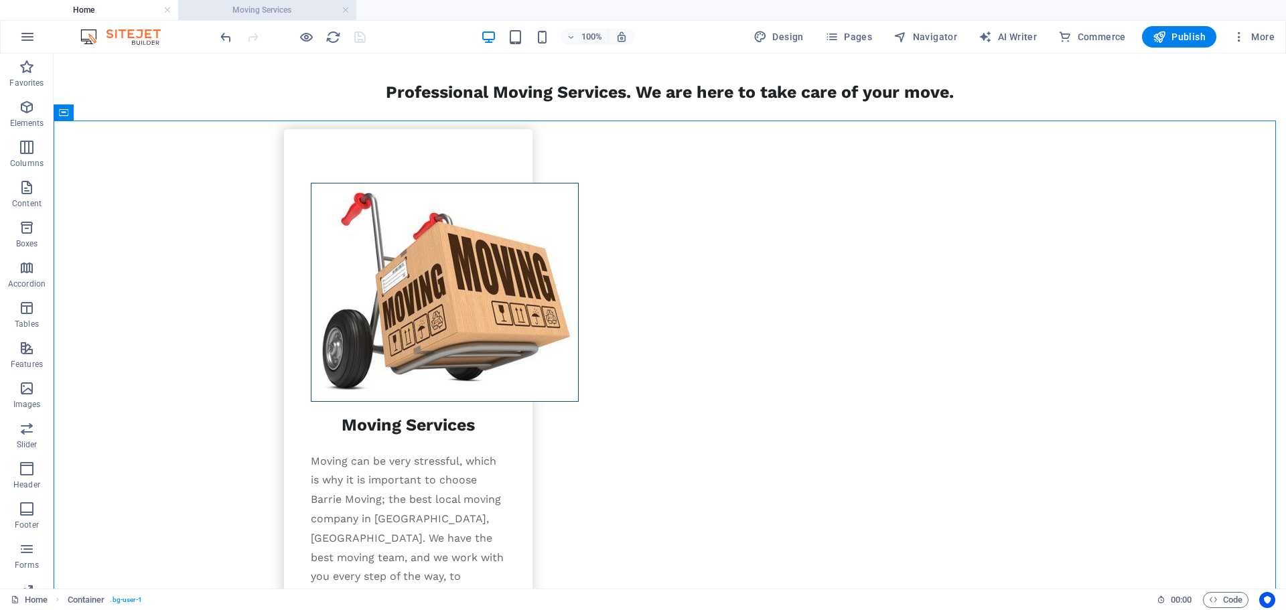
click at [259, 15] on h4 "Moving Services" at bounding box center [267, 10] width 178 height 15
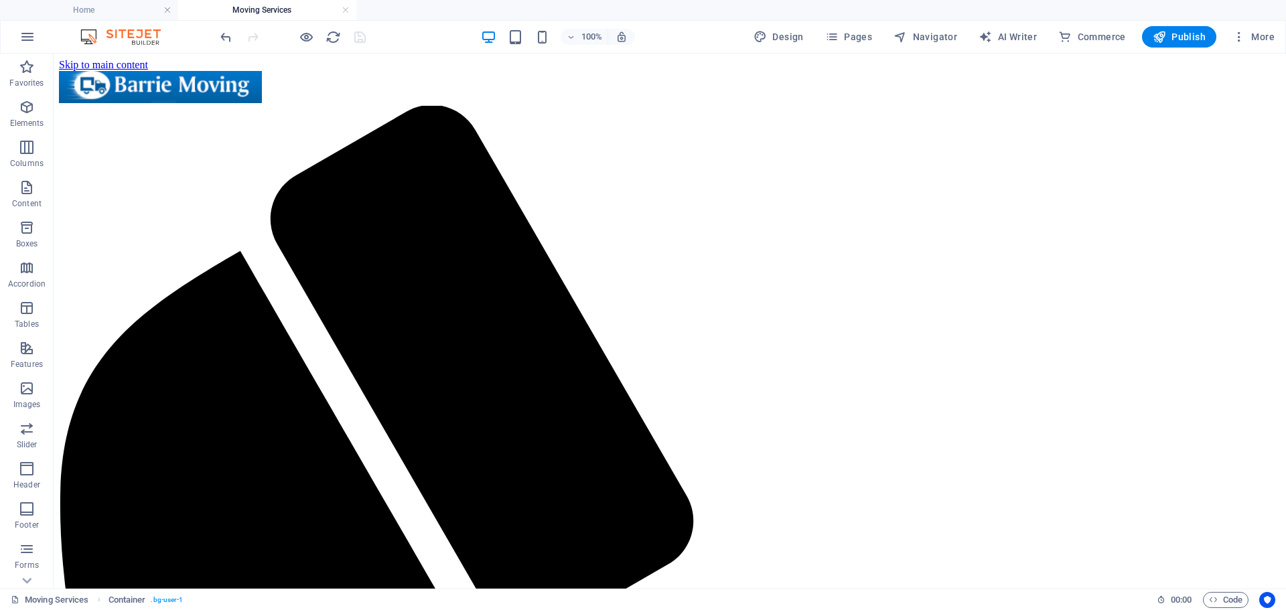
scroll to position [0, 0]
click at [125, 264] on icon at bounding box center [123, 266] width 7 height 14
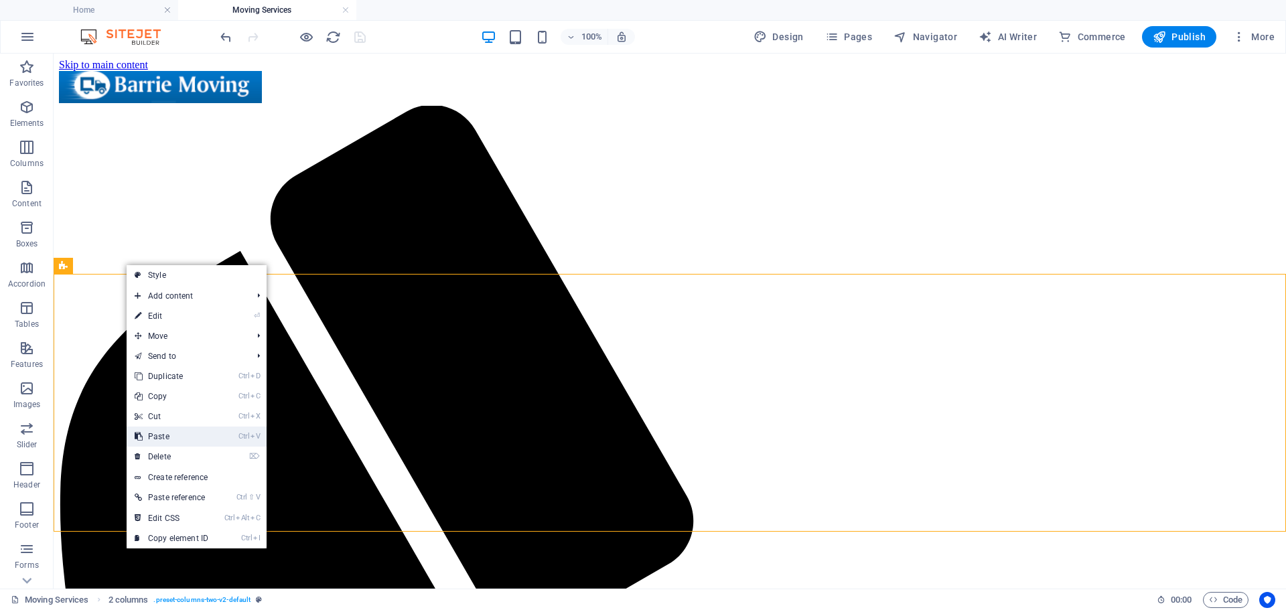
click at [161, 438] on link "Ctrl V Paste" at bounding box center [172, 437] width 90 height 20
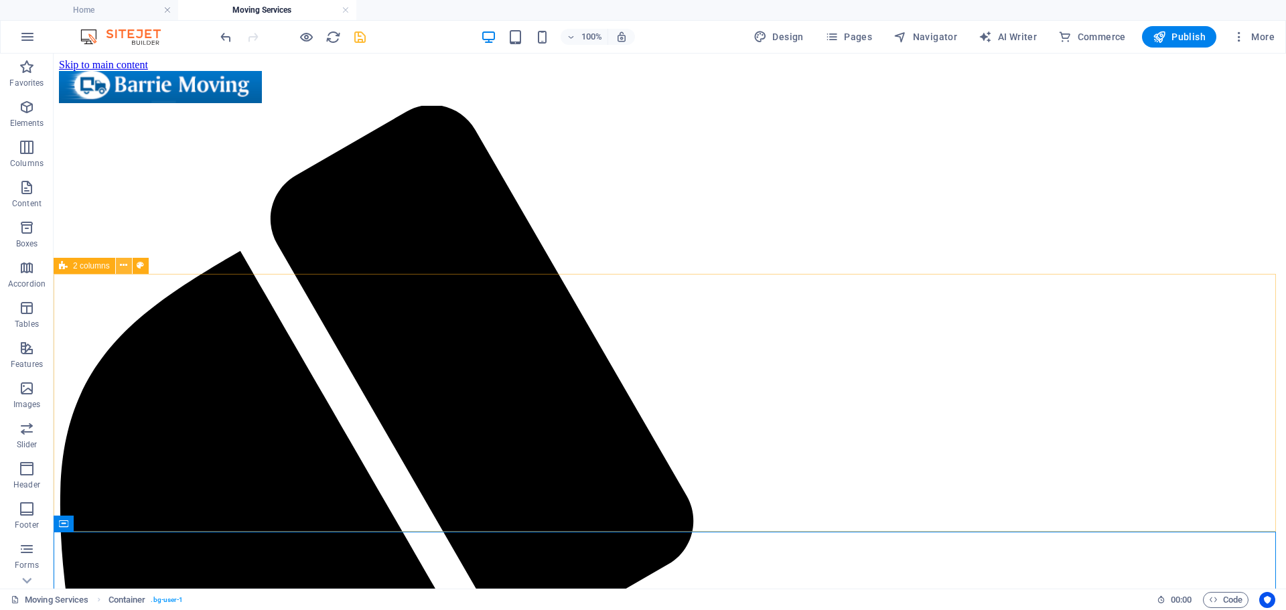
click at [123, 266] on icon at bounding box center [123, 266] width 7 height 14
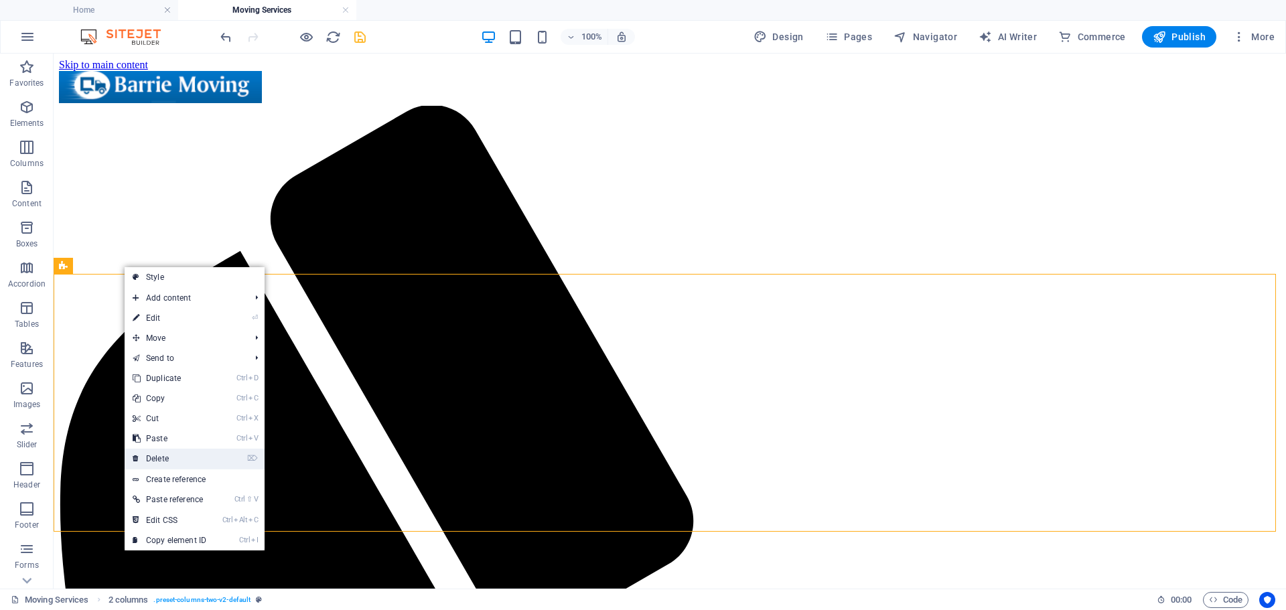
click at [153, 457] on link "⌦ Delete" at bounding box center [170, 459] width 90 height 20
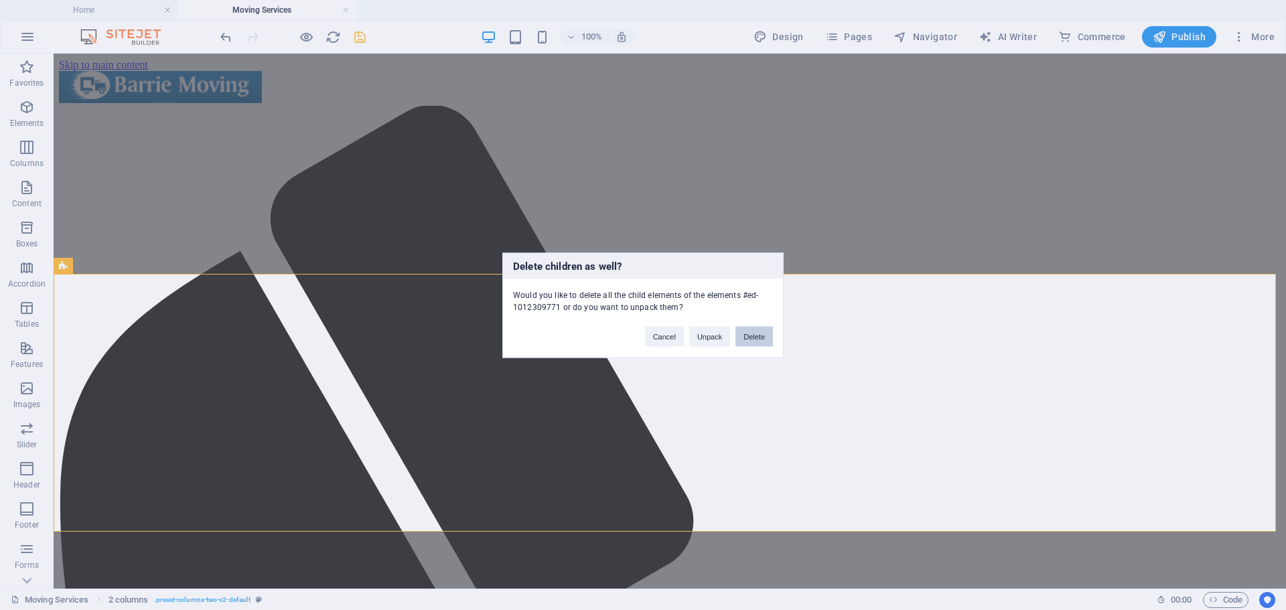
click at [748, 343] on button "Delete" at bounding box center [755, 336] width 38 height 20
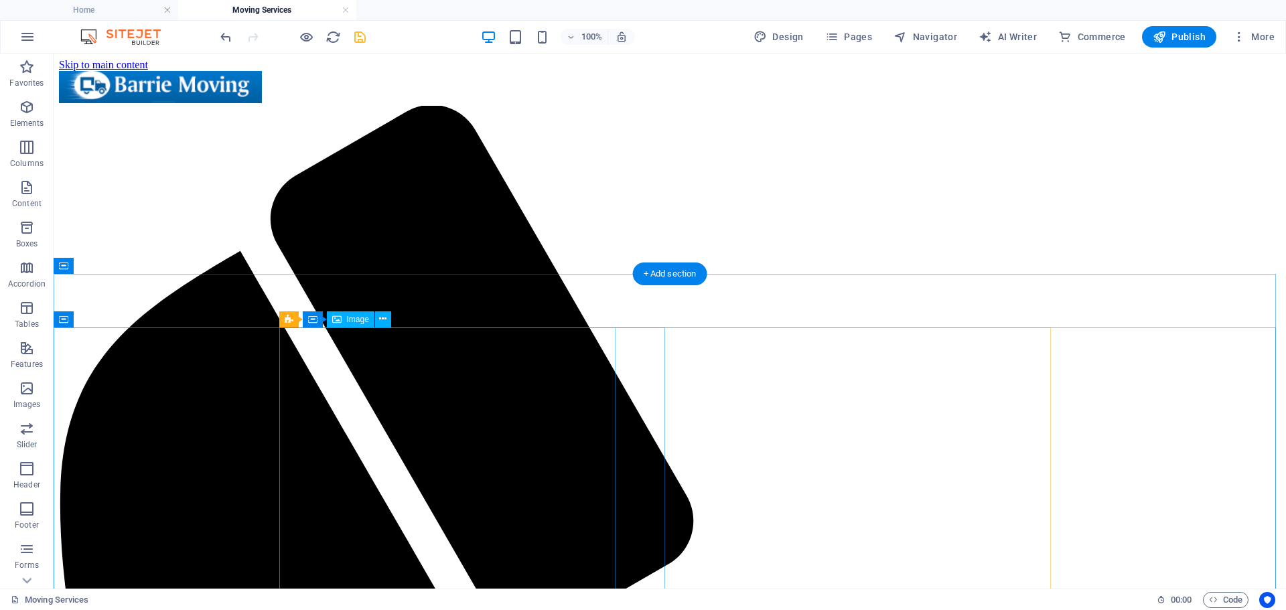
select select "px"
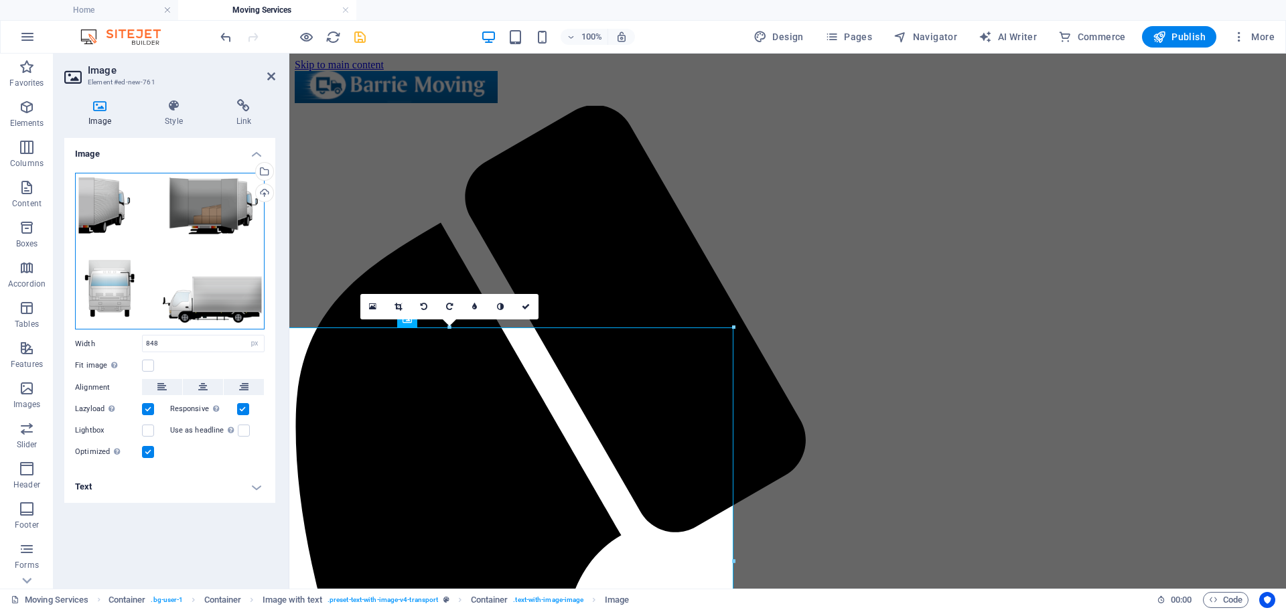
click at [127, 256] on div "Drag files here, click to choose files or select files from Files or our free s…" at bounding box center [170, 251] width 190 height 157
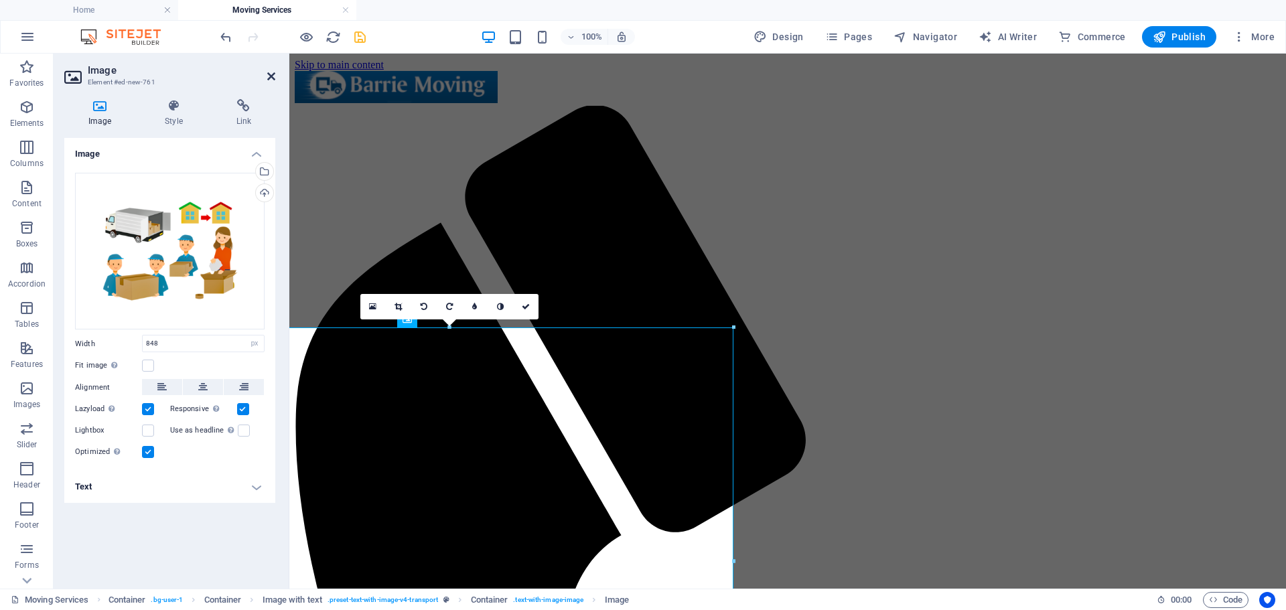
click at [275, 74] on icon at bounding box center [271, 76] width 8 height 11
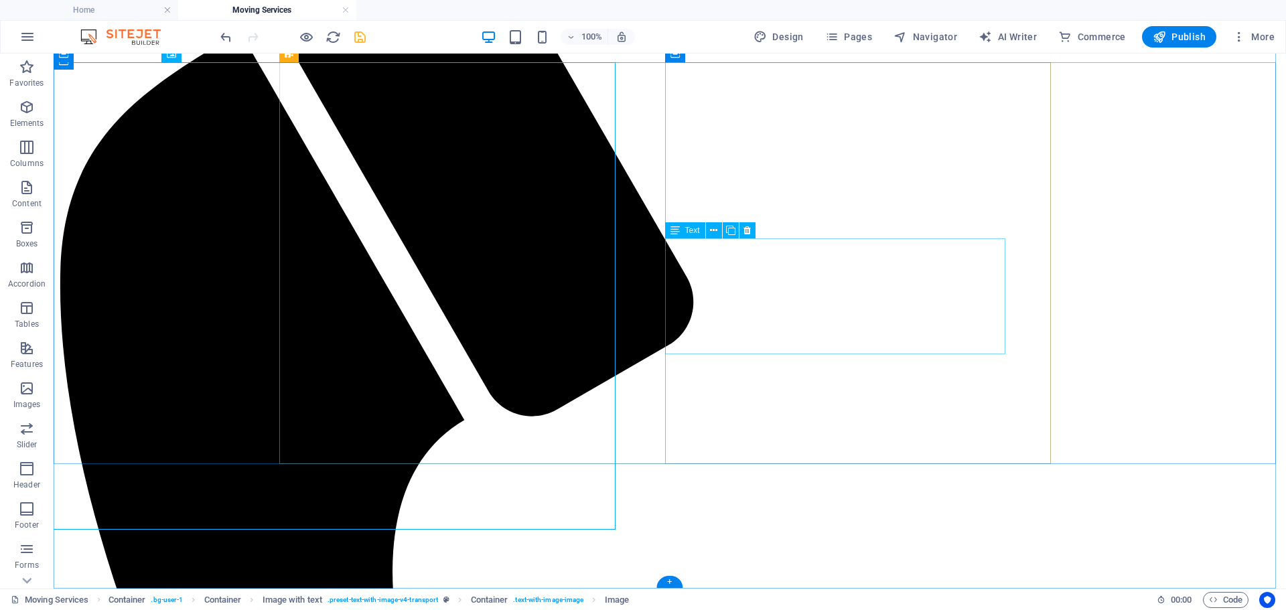
scroll to position [198, 0]
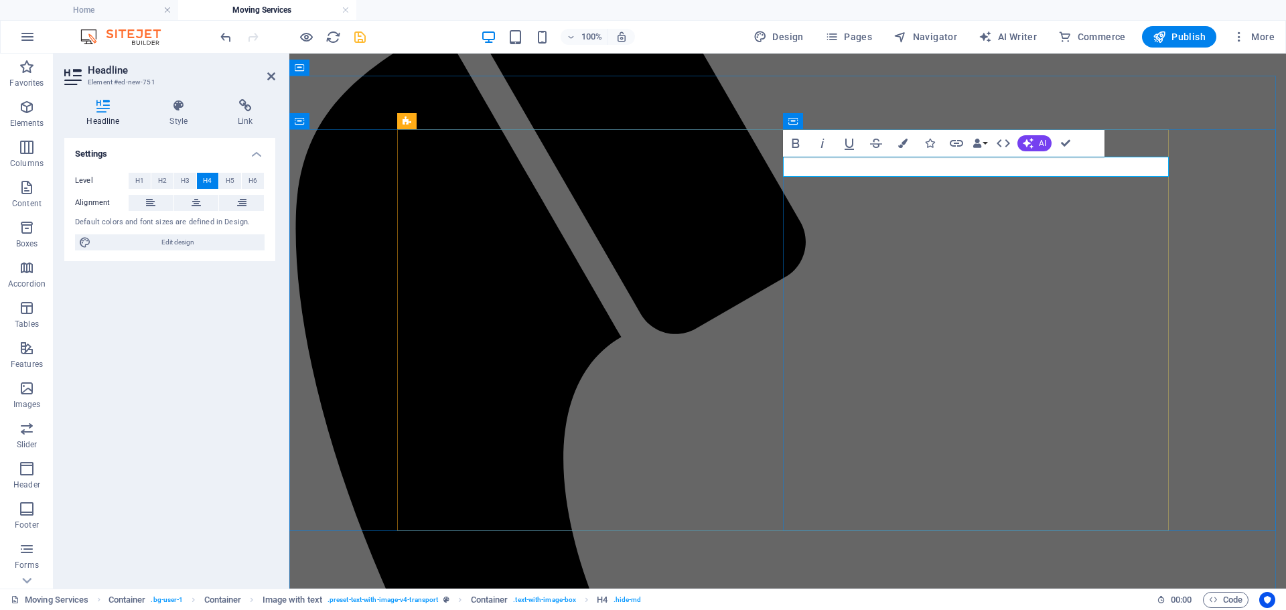
drag, startPoint x: 900, startPoint y: 170, endPoint x: 1169, endPoint y: 162, distance: 269.5
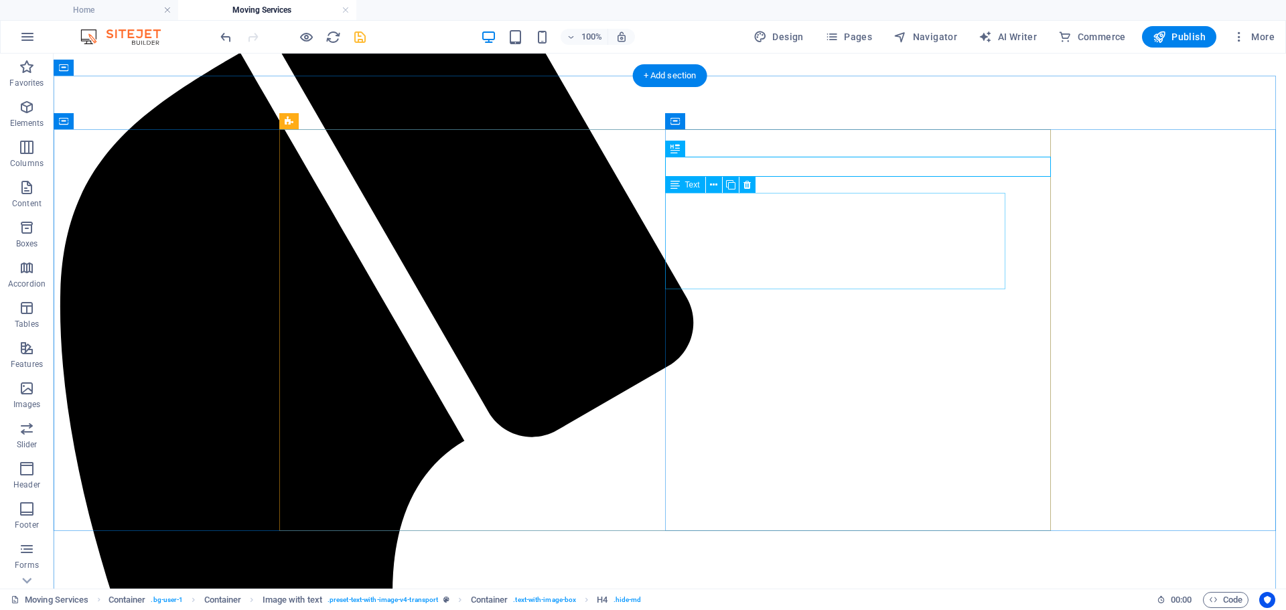
drag, startPoint x: 738, startPoint y: 240, endPoint x: 502, endPoint y: 239, distance: 235.9
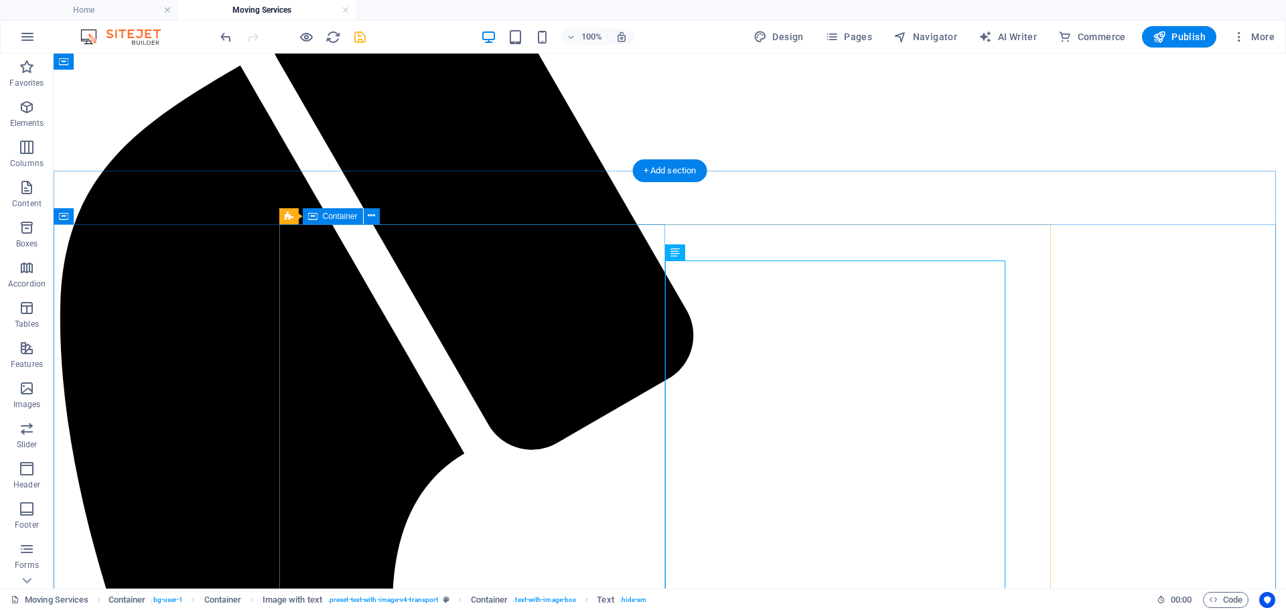
scroll to position [64, 0]
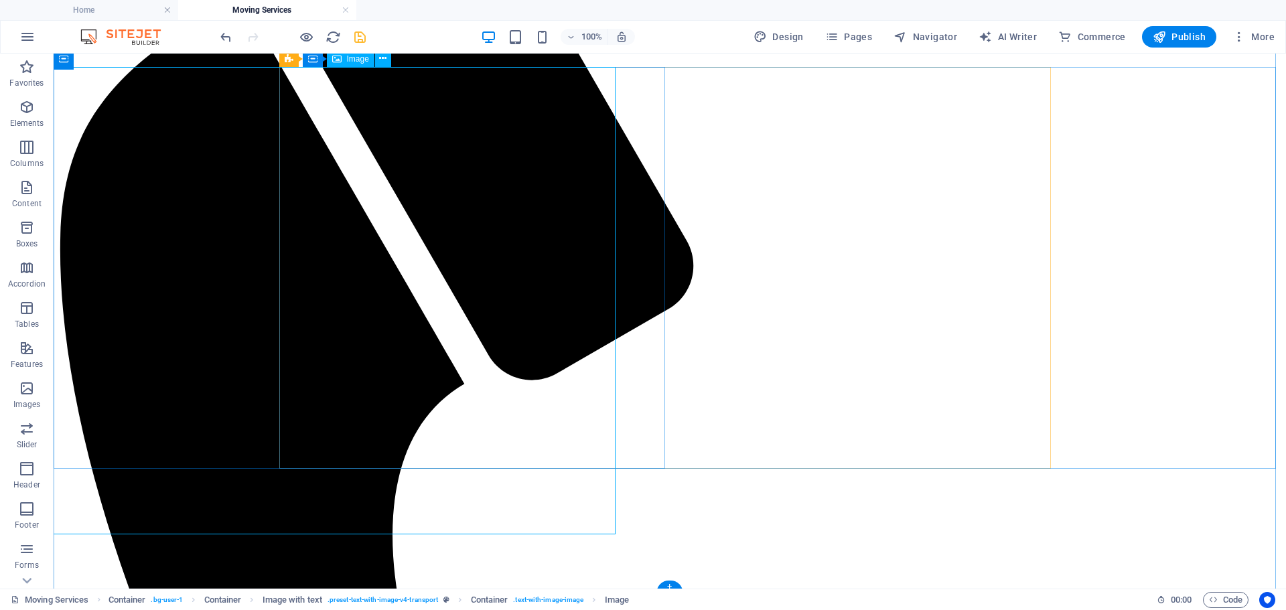
scroll to position [131, 0]
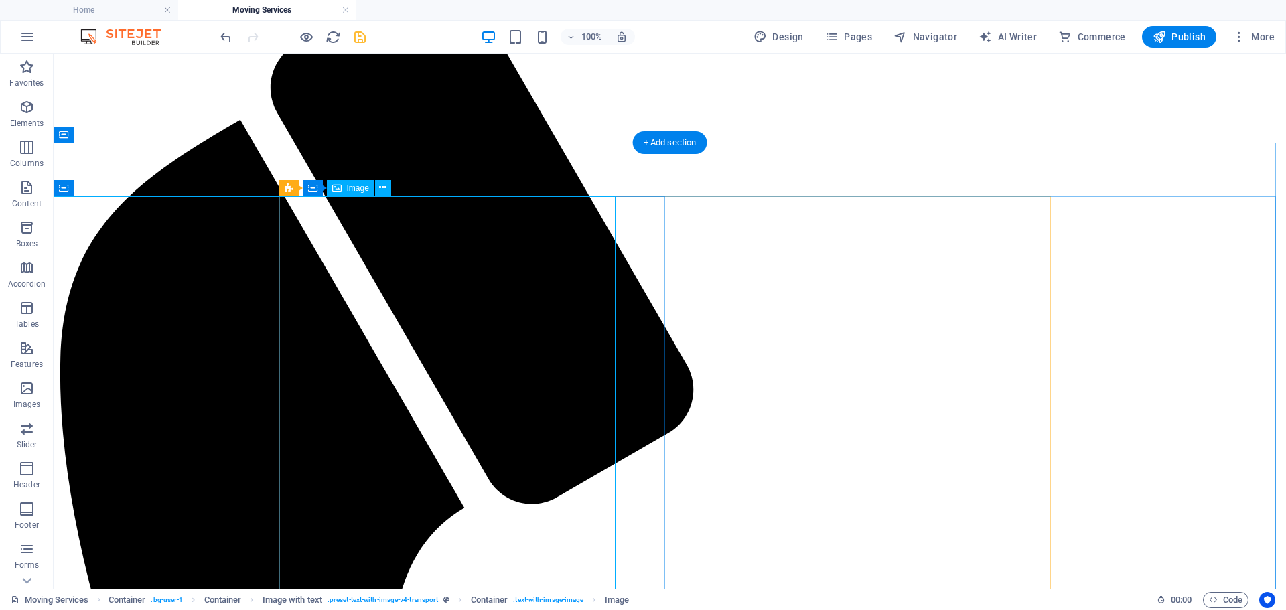
select select "px"
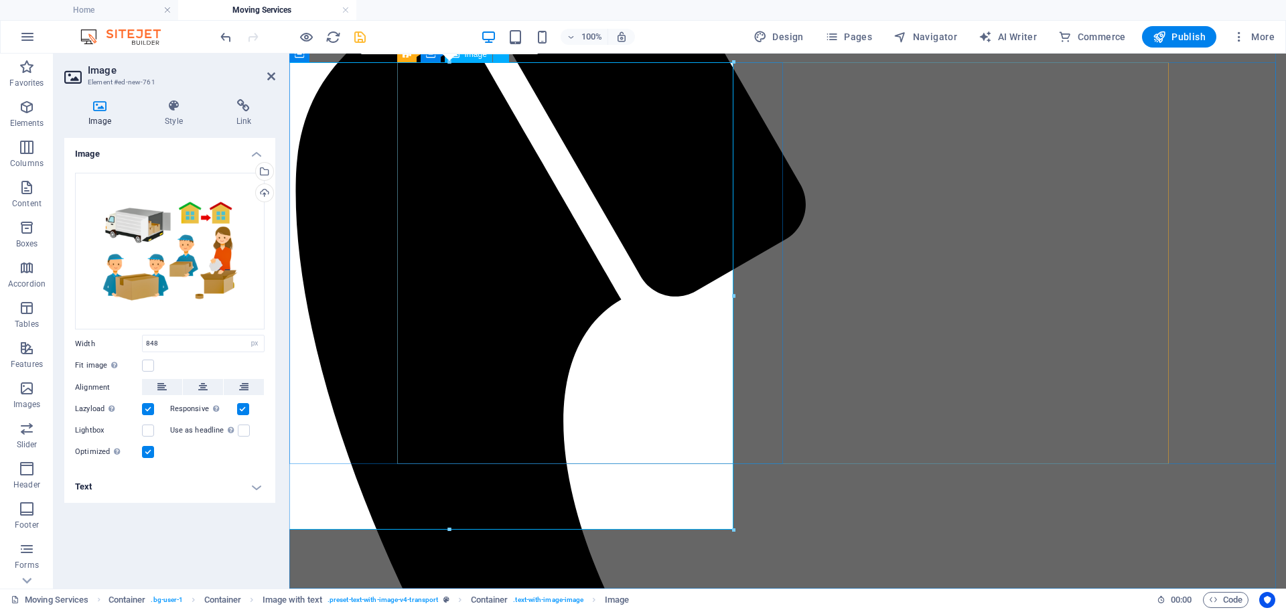
scroll to position [265, 0]
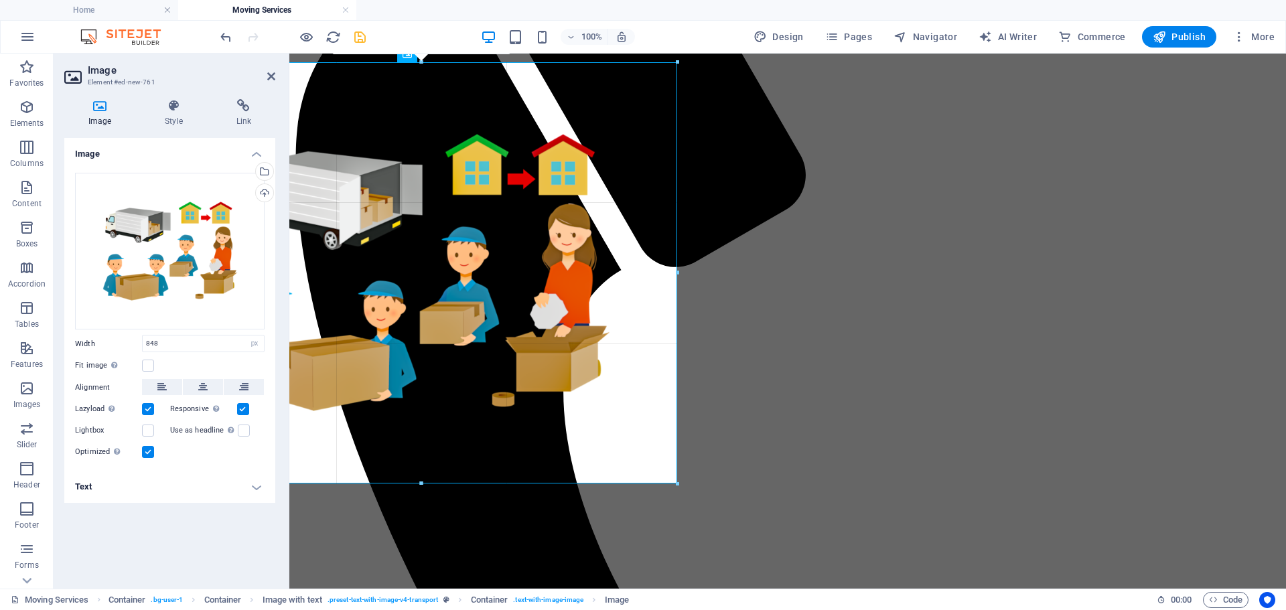
drag, startPoint x: 734, startPoint y: 527, endPoint x: 665, endPoint y: 480, distance: 84.0
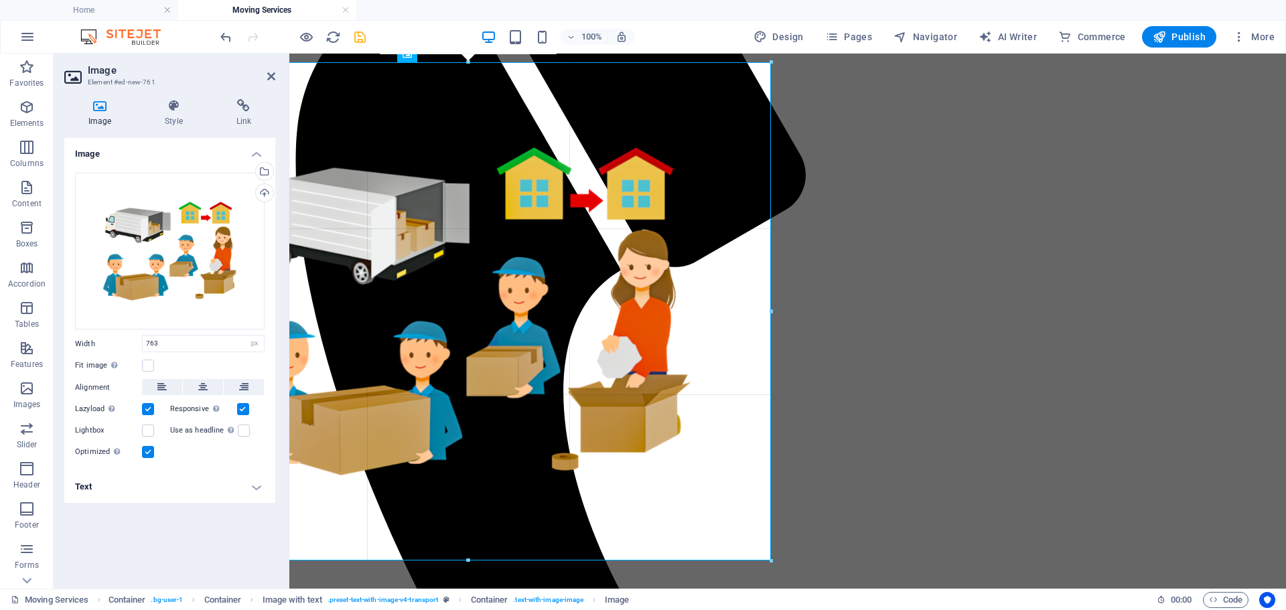
drag, startPoint x: 681, startPoint y: 490, endPoint x: 756, endPoint y: 560, distance: 101.9
type input "904"
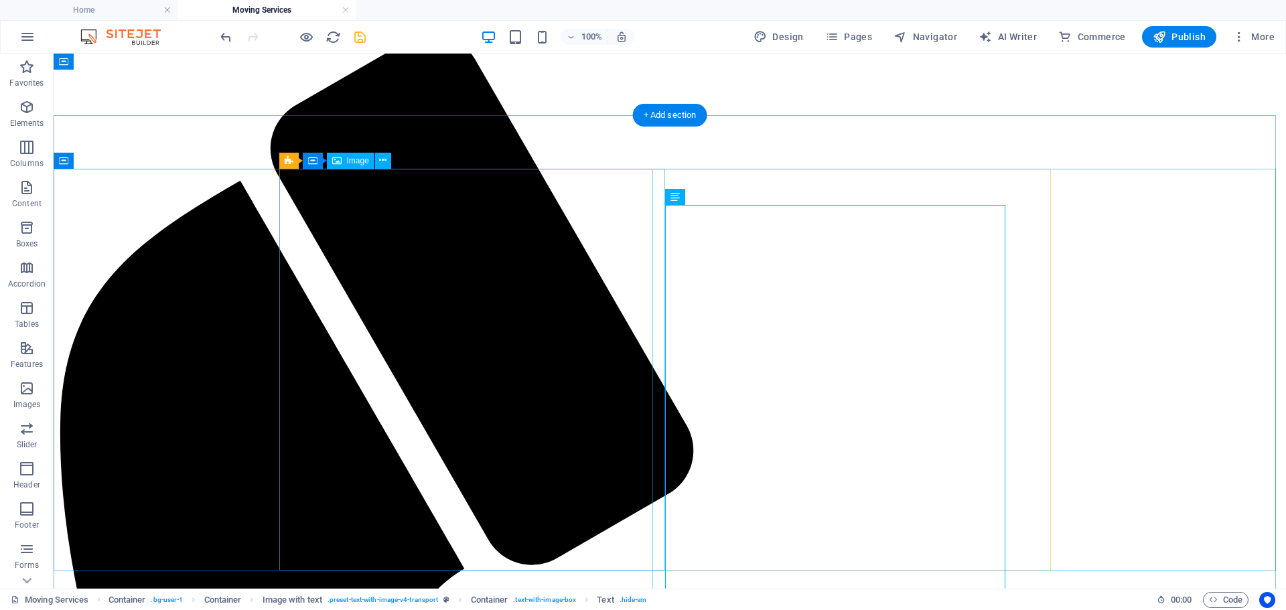
scroll to position [64, 0]
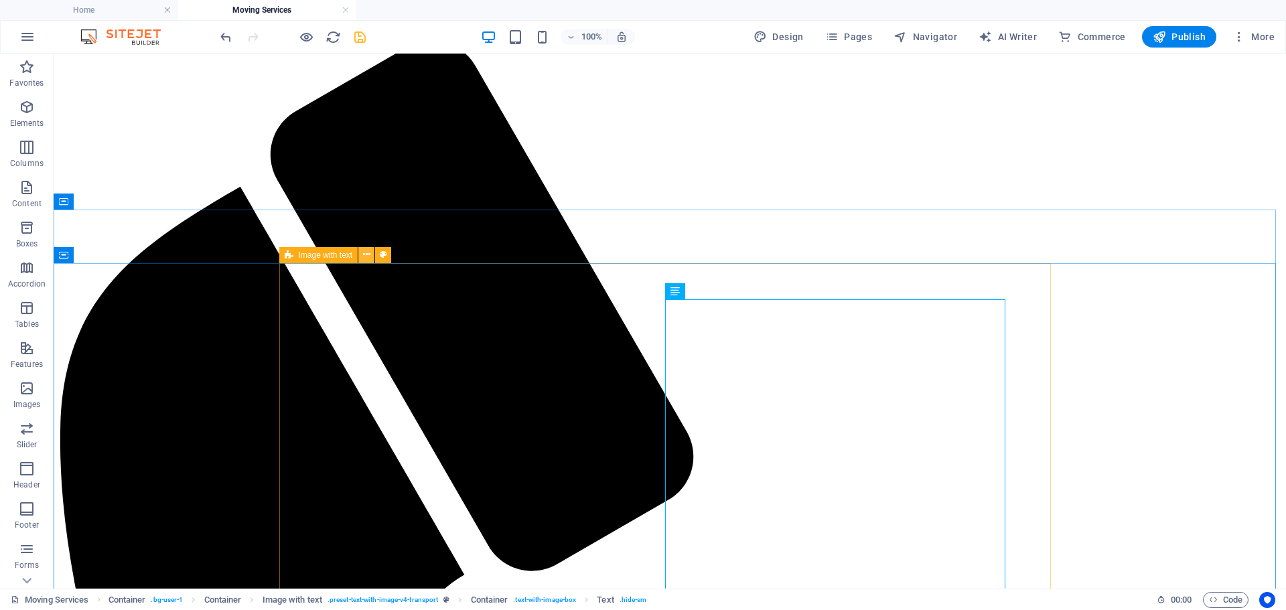
click at [369, 257] on icon at bounding box center [366, 255] width 7 height 14
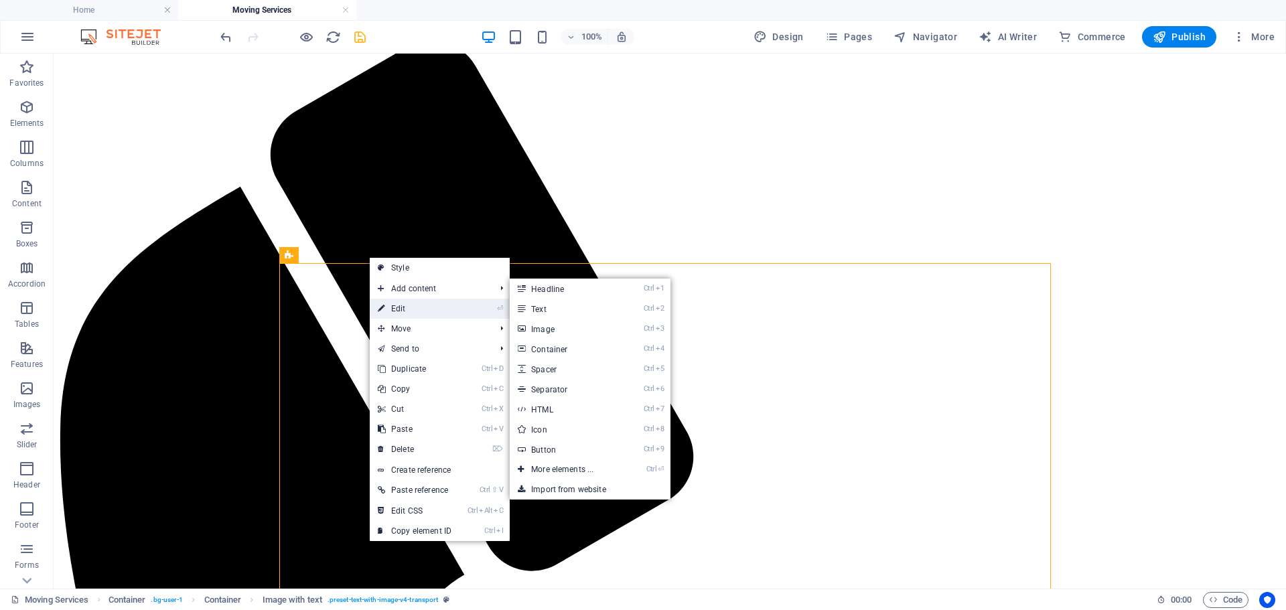
click at [405, 304] on link "⏎ Edit" at bounding box center [415, 309] width 90 height 20
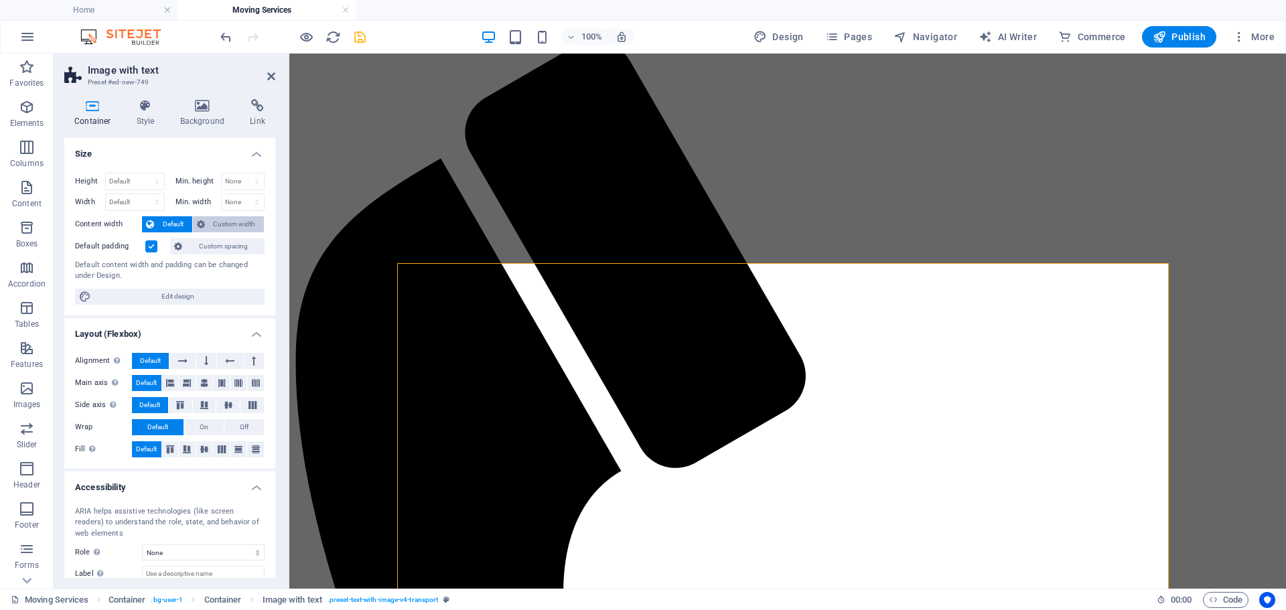
click at [242, 222] on span "Custom width" at bounding box center [235, 224] width 52 height 16
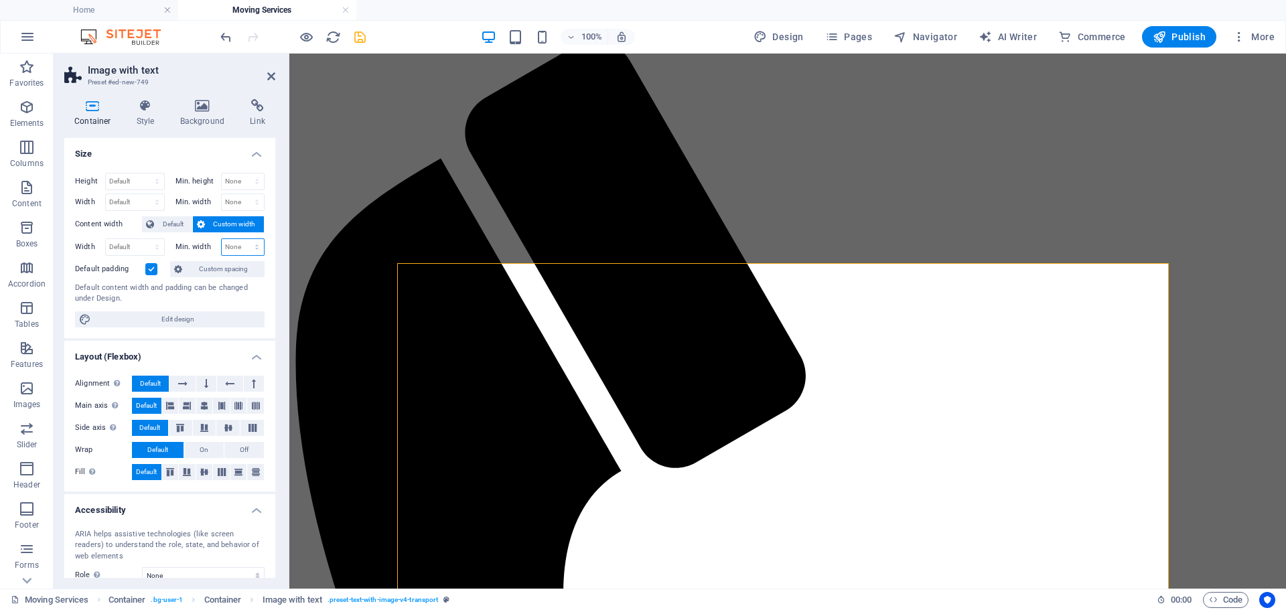
click at [241, 245] on select "None px rem % vh vw" at bounding box center [243, 247] width 43 height 16
select select "%"
click at [243, 239] on select "None px rem % vh vw" at bounding box center [243, 247] width 43 height 16
type input "100"
click at [140, 251] on select "Default px rem % em vh vw" at bounding box center [135, 247] width 58 height 16
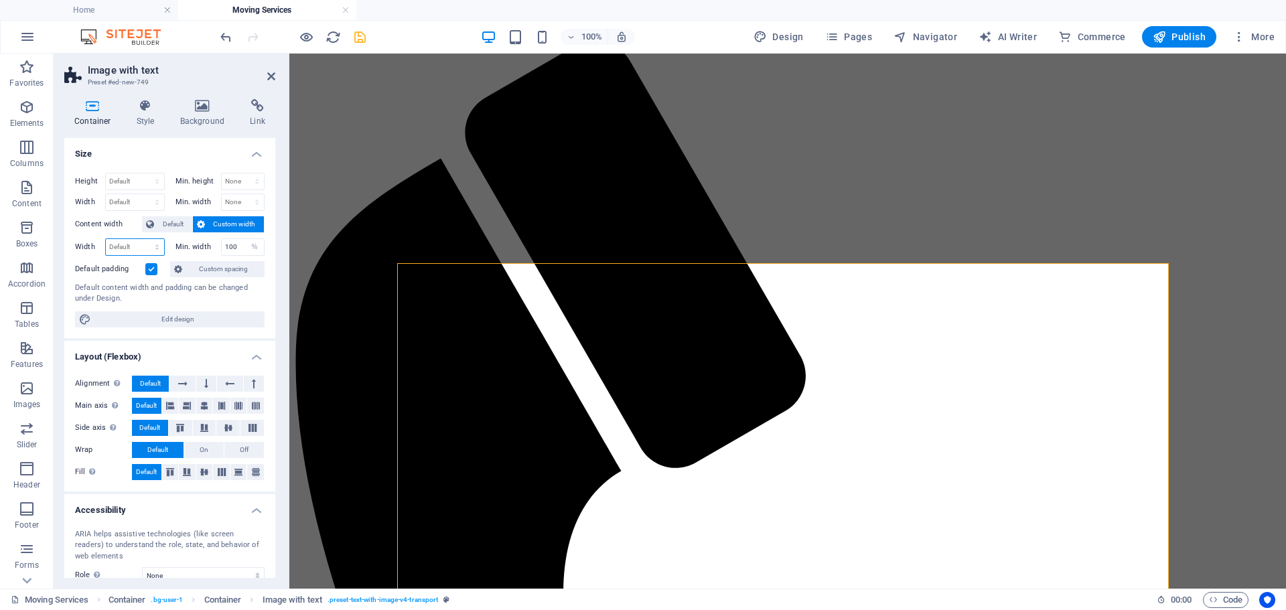
select select "%"
click at [143, 239] on select "Default px rem % em vh vw" at bounding box center [135, 247] width 58 height 16
type input "100"
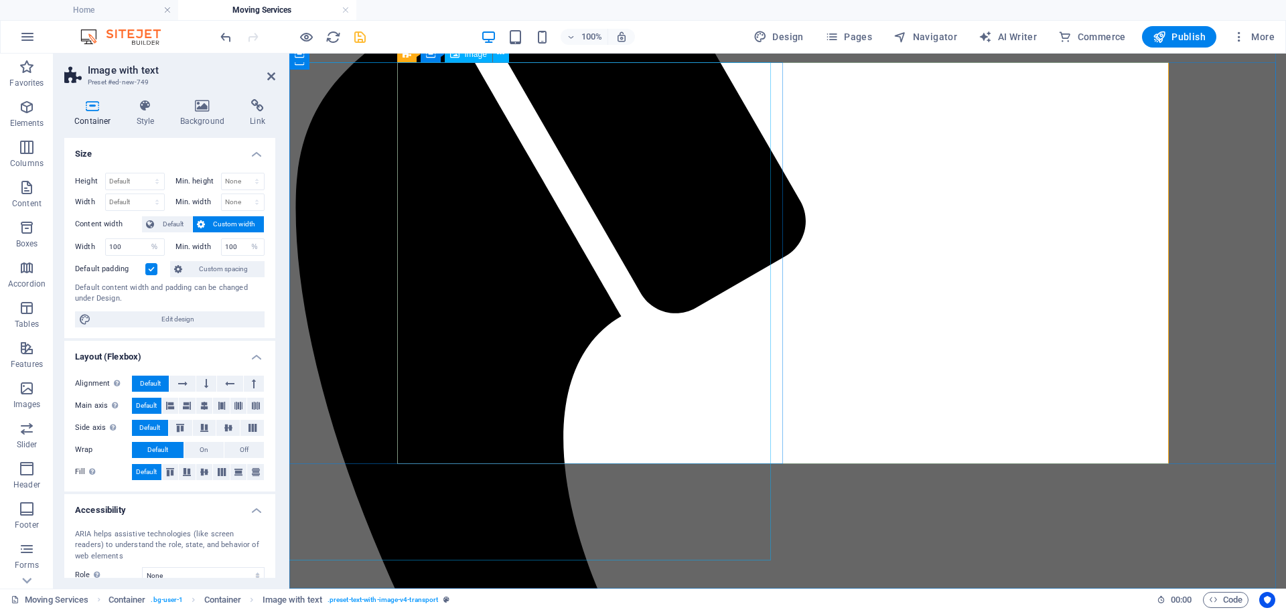
scroll to position [198, 0]
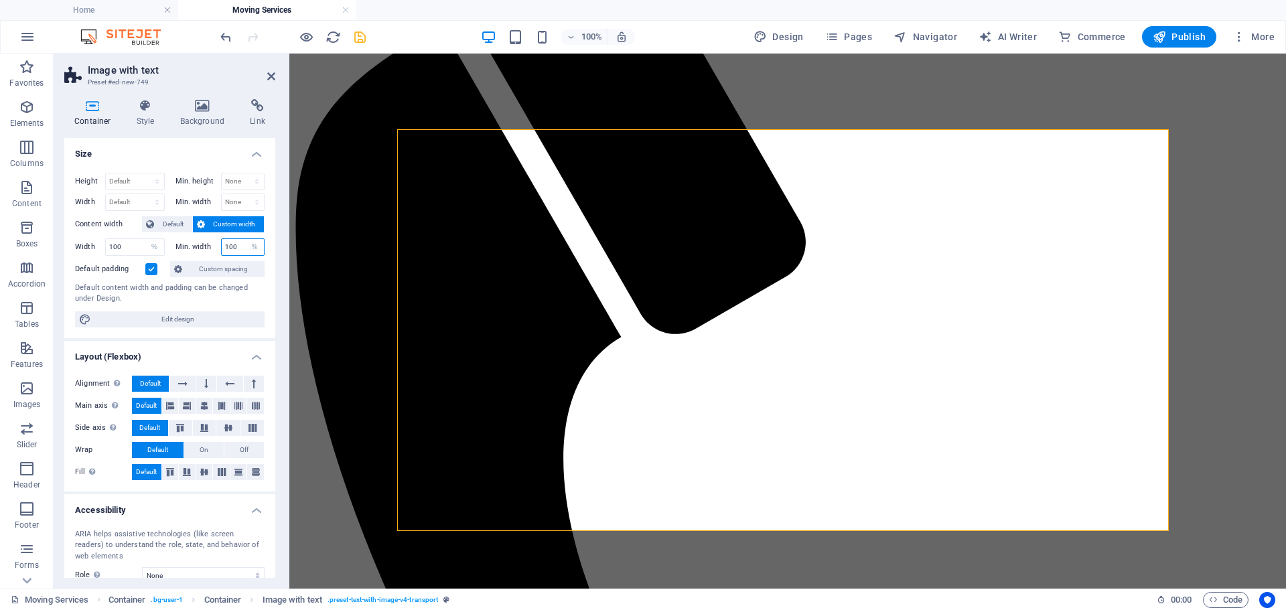
drag, startPoint x: 238, startPoint y: 245, endPoint x: 224, endPoint y: 254, distance: 16.9
click at [224, 254] on input "100" at bounding box center [243, 247] width 43 height 16
click at [239, 249] on input "100" at bounding box center [243, 247] width 43 height 16
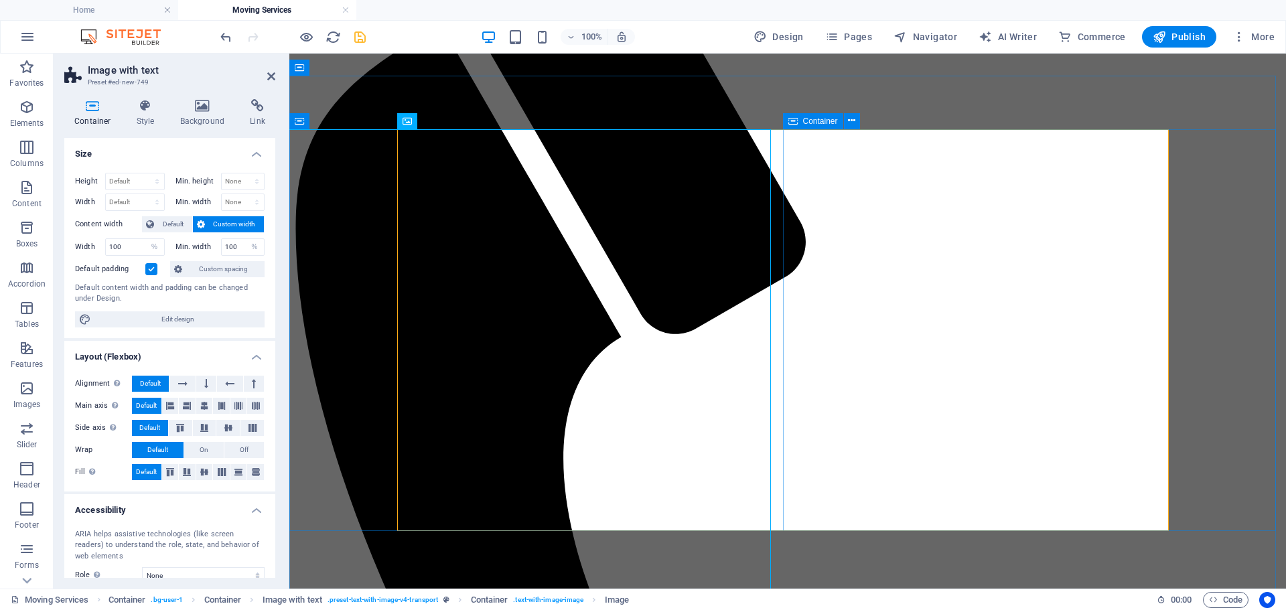
select select "px"
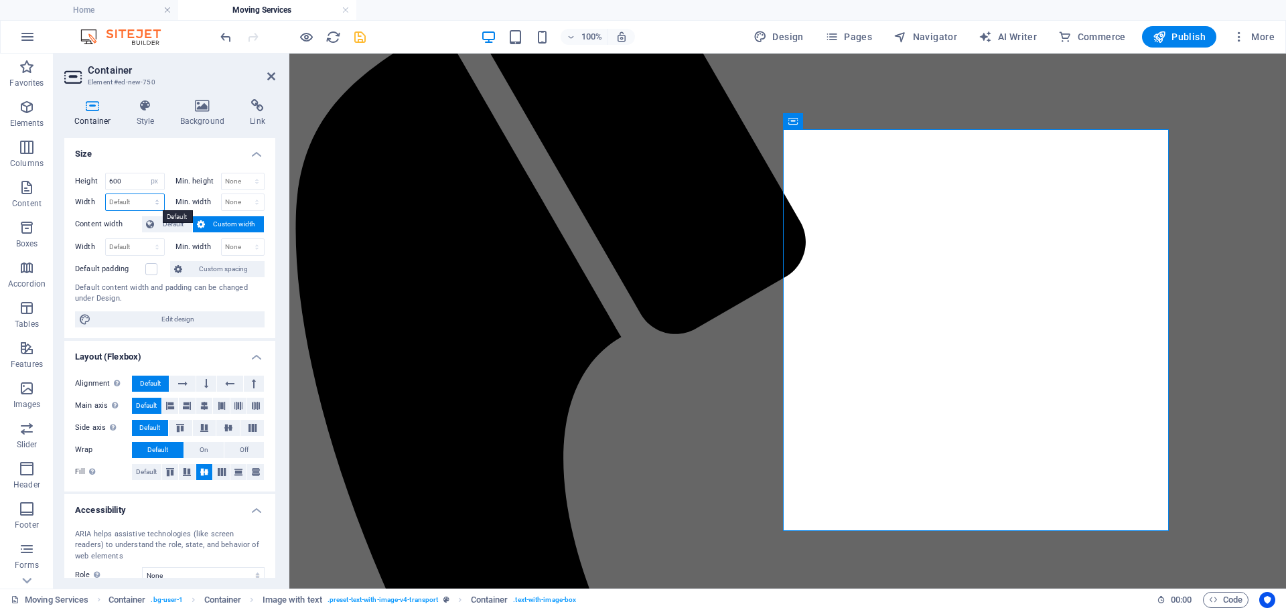
click at [124, 202] on select "Default px rem % em vh vw" at bounding box center [135, 202] width 58 height 16
select select "%"
click at [143, 194] on select "Default px rem % em vh vw" at bounding box center [135, 202] width 58 height 16
type input "100"
click at [230, 201] on select "None px rem % vh vw" at bounding box center [243, 202] width 43 height 16
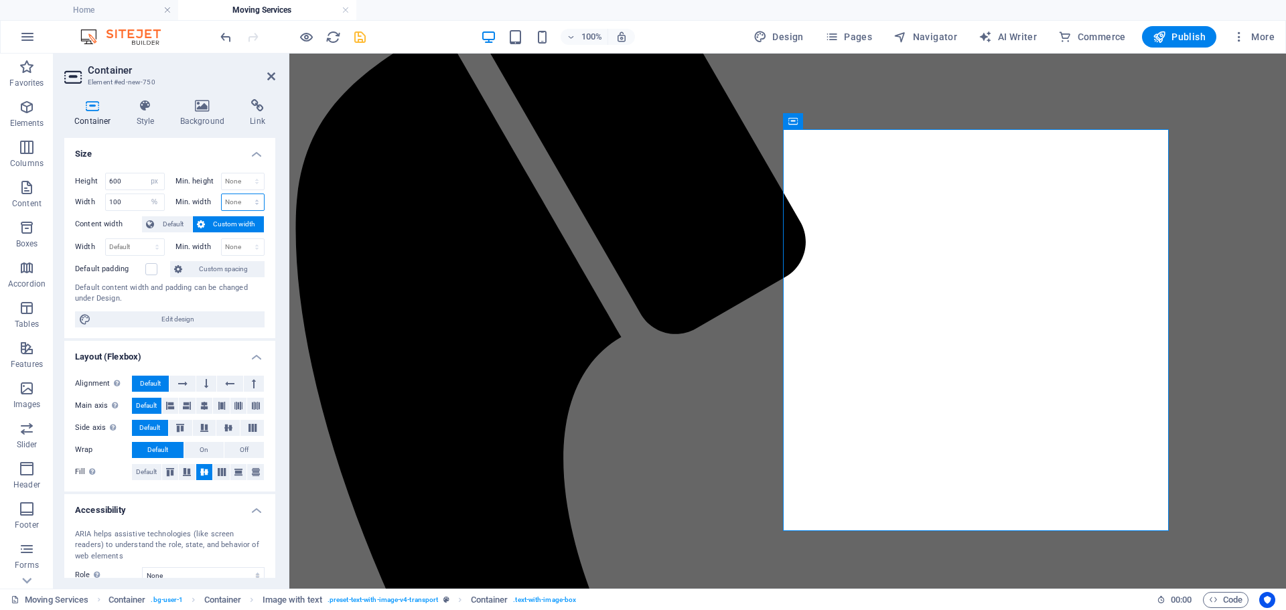
select select "%"
click at [243, 194] on select "None px rem % vh vw" at bounding box center [243, 202] width 43 height 16
type input "100"
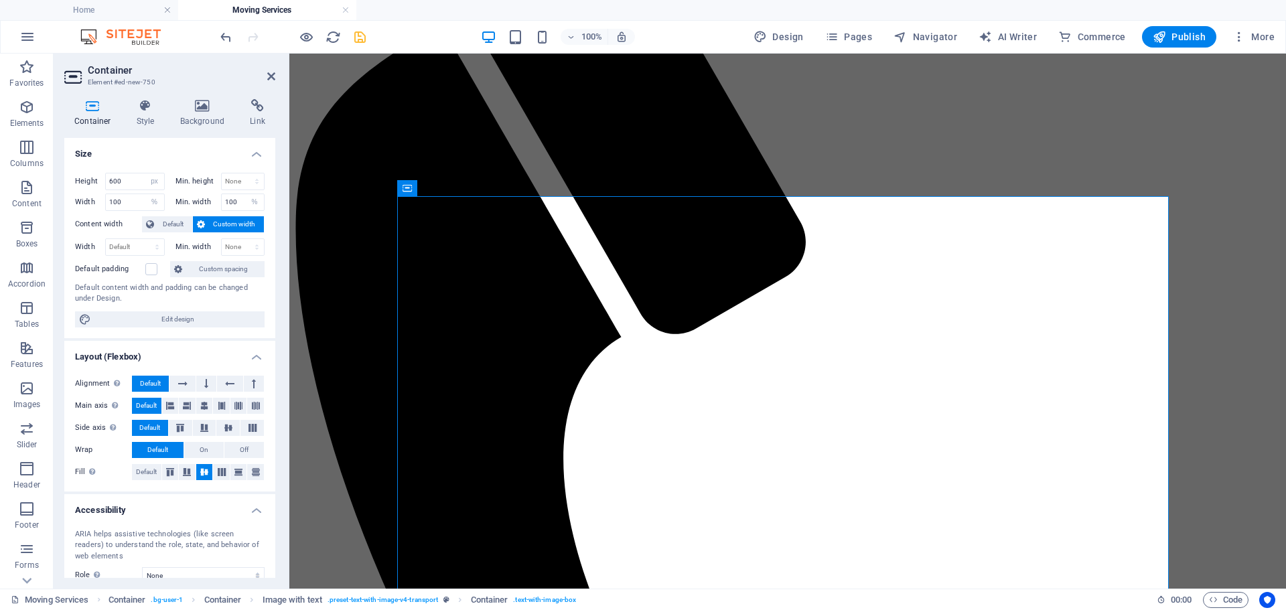
select select "DISABLED_OPTION_VALUE"
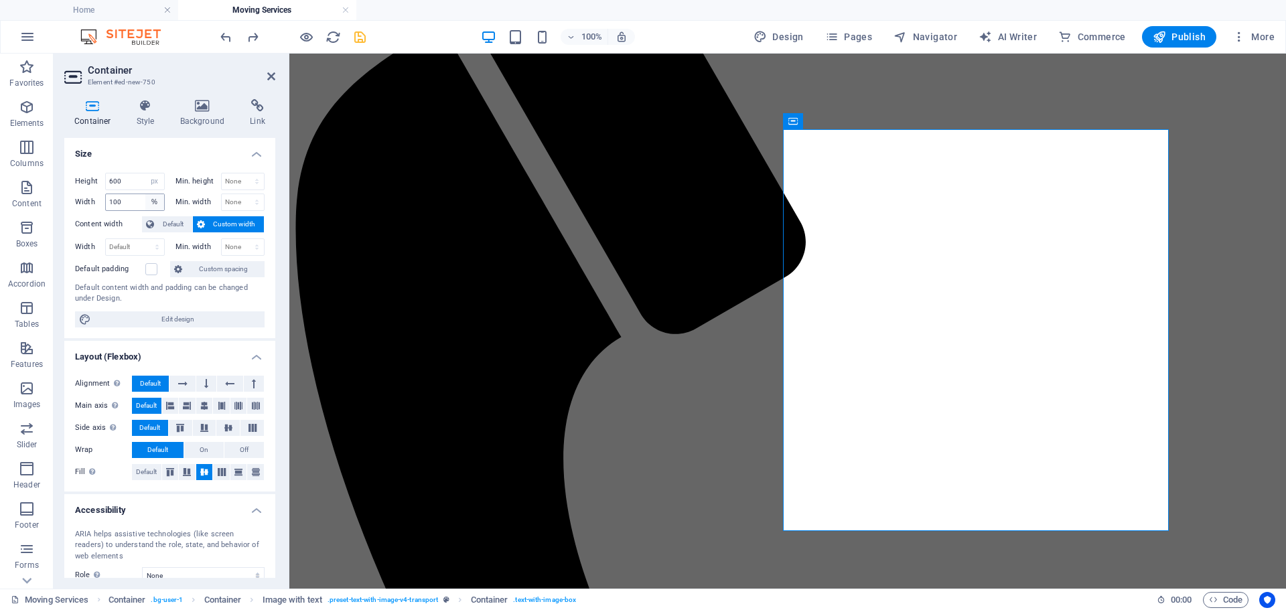
type input "50"
select select "DISABLED_OPTION_VALUE"
click at [271, 76] on icon at bounding box center [271, 76] width 8 height 11
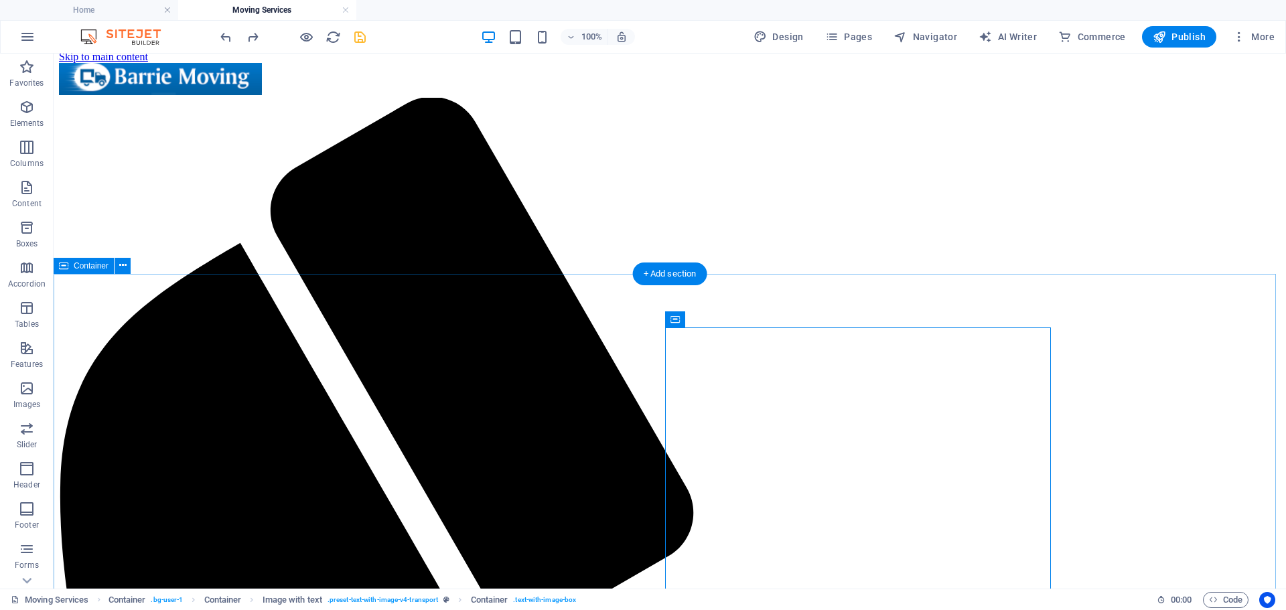
scroll to position [0, 0]
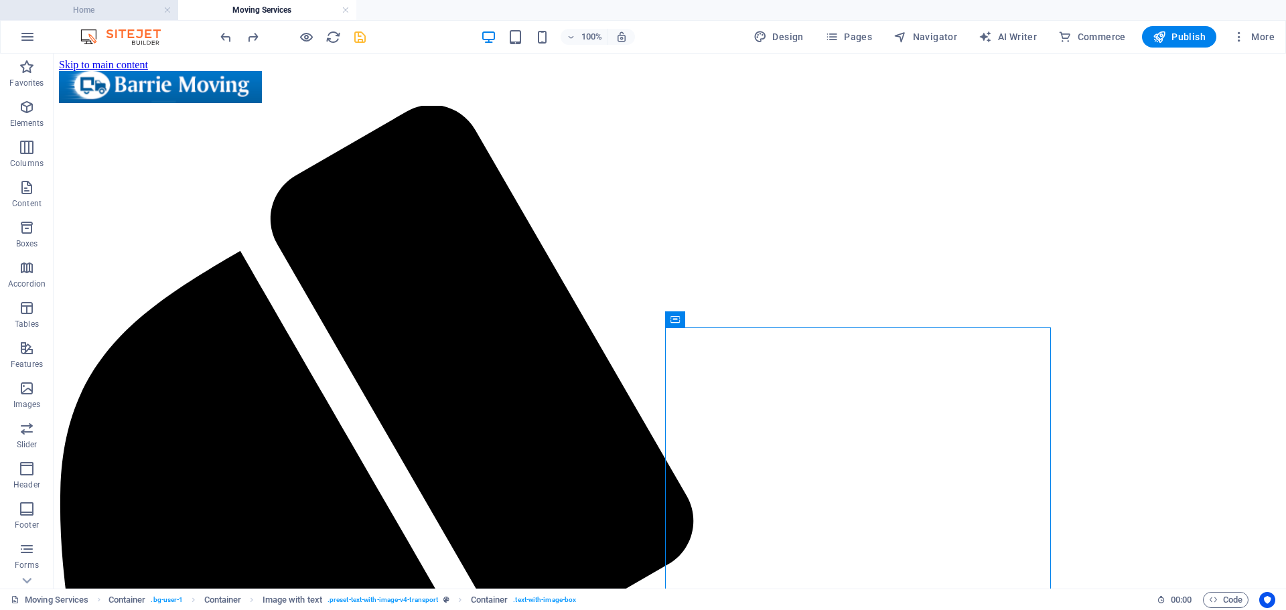
click at [117, 7] on h4 "Home" at bounding box center [89, 10] width 178 height 15
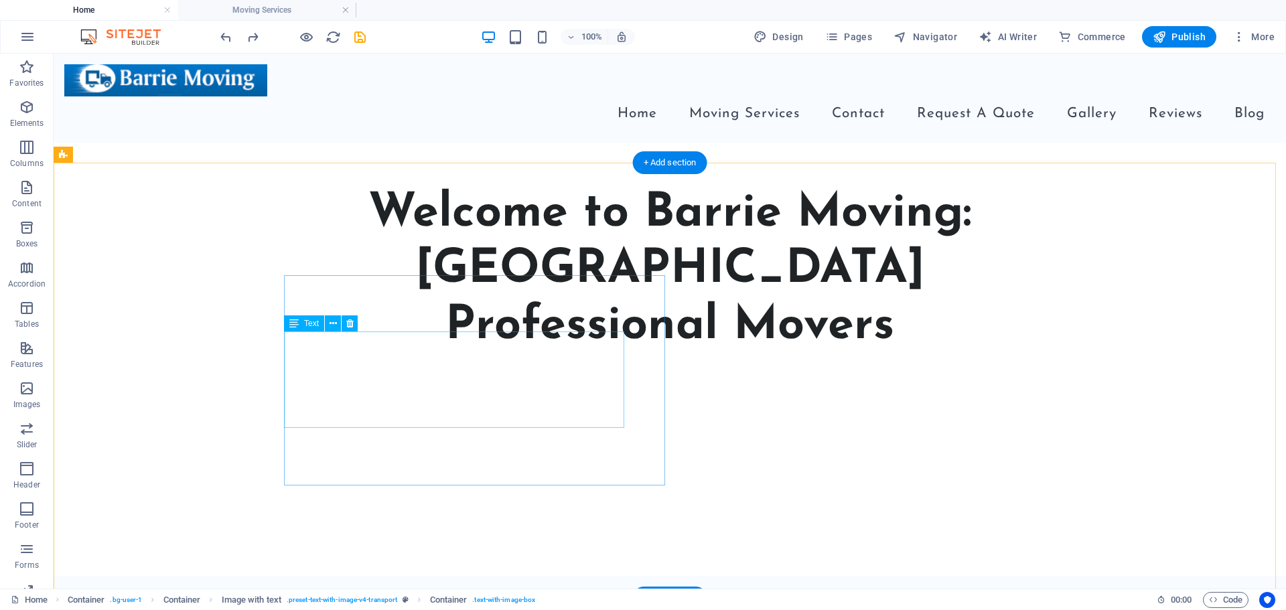
scroll to position [536, 0]
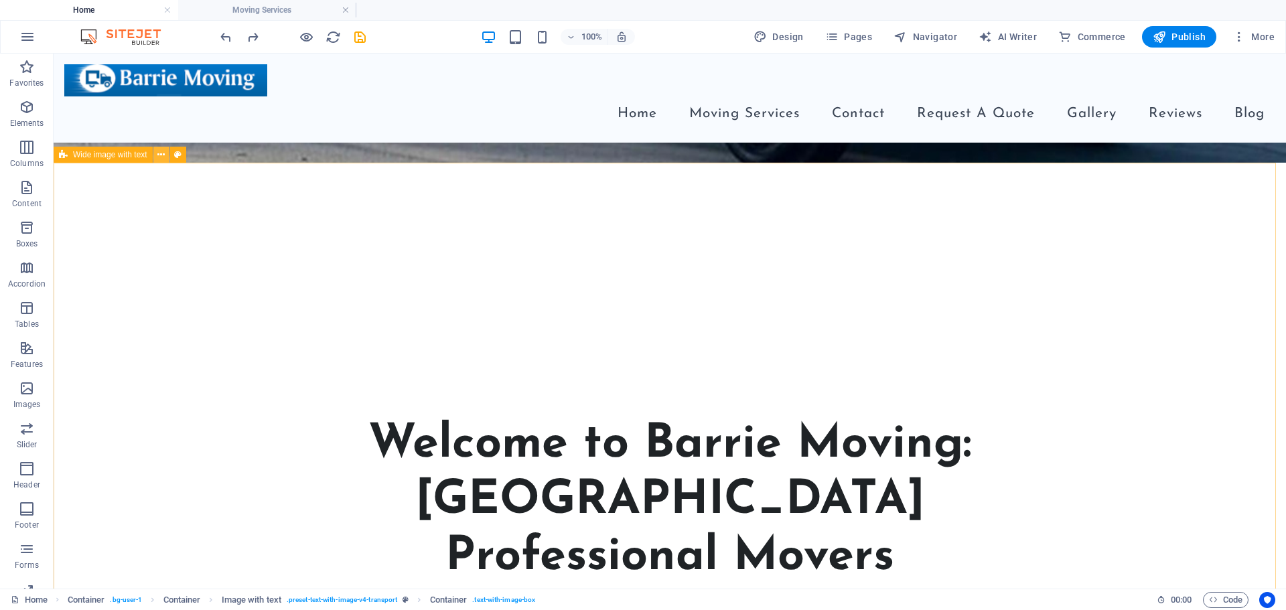
click at [161, 153] on icon at bounding box center [160, 155] width 7 height 14
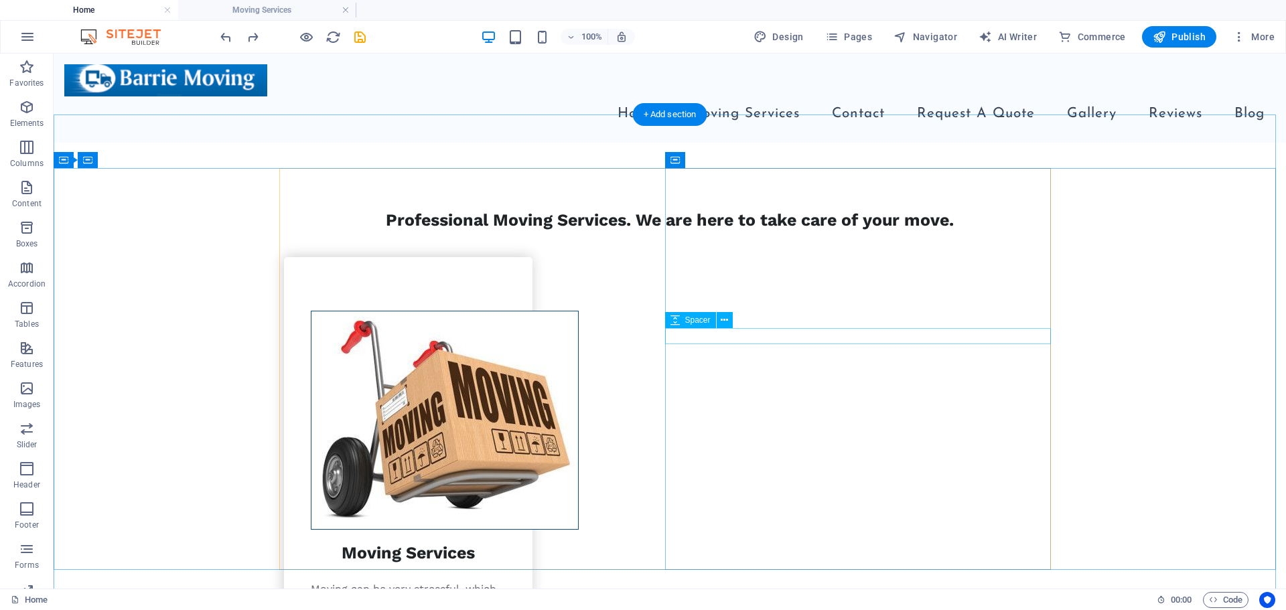
scroll to position [1675, 0]
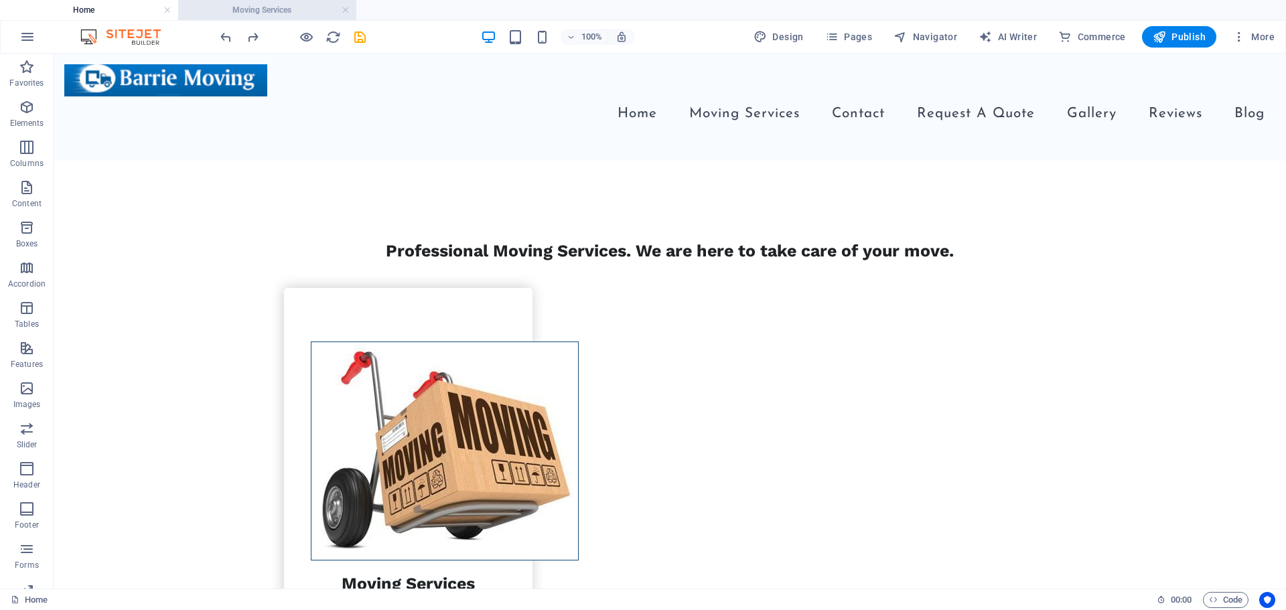
click at [250, 9] on h4 "Moving Services" at bounding box center [267, 10] width 178 height 15
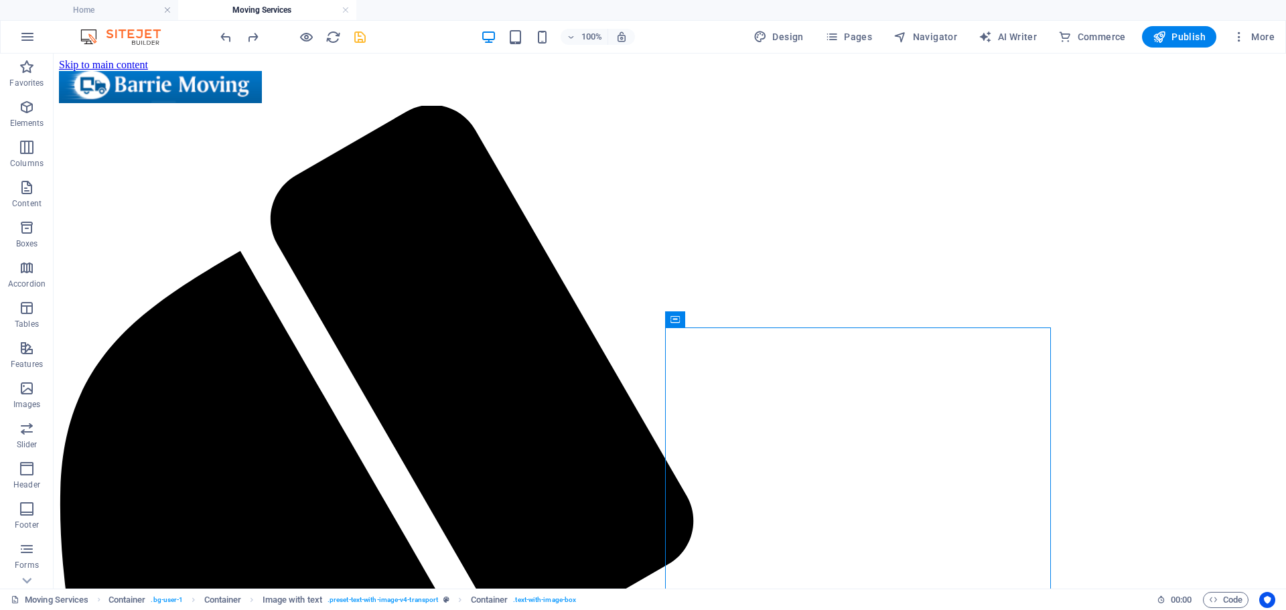
scroll to position [0, 0]
click at [365, 38] on icon "save" at bounding box center [359, 36] width 15 height 15
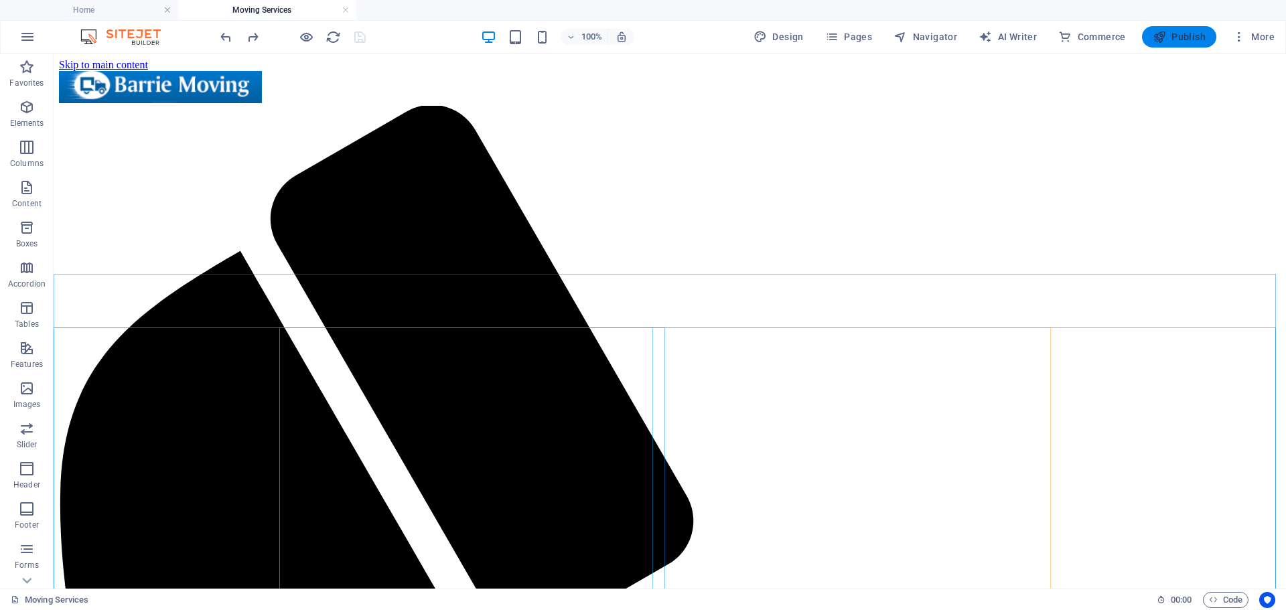
click at [1175, 34] on span "Publish" at bounding box center [1179, 36] width 53 height 13
click at [1178, 40] on span "Publish" at bounding box center [1179, 36] width 53 height 13
